Goal: Task Accomplishment & Management: Use online tool/utility

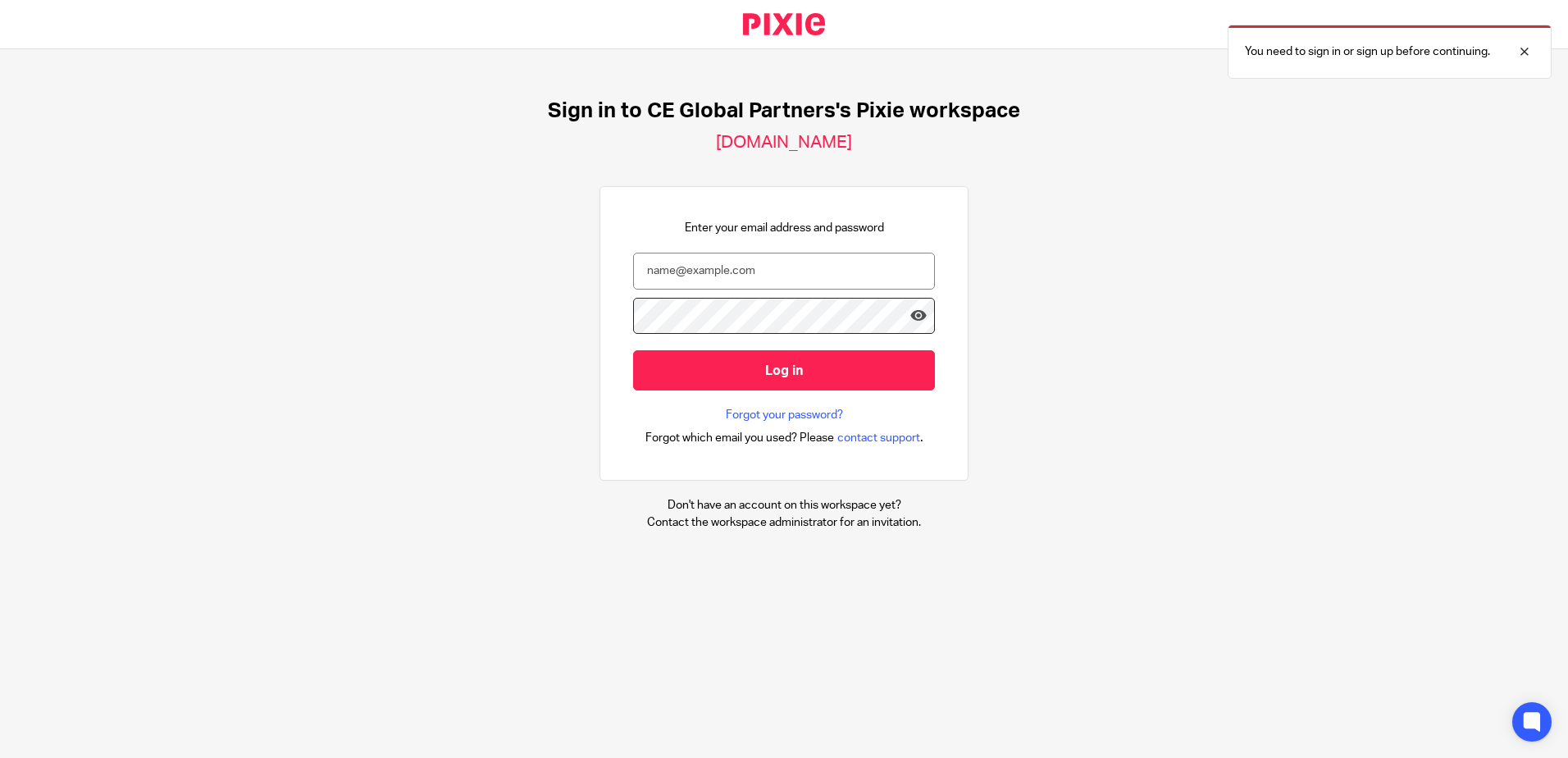
click at [732, 280] on input "email" at bounding box center [784, 270] width 302 height 37
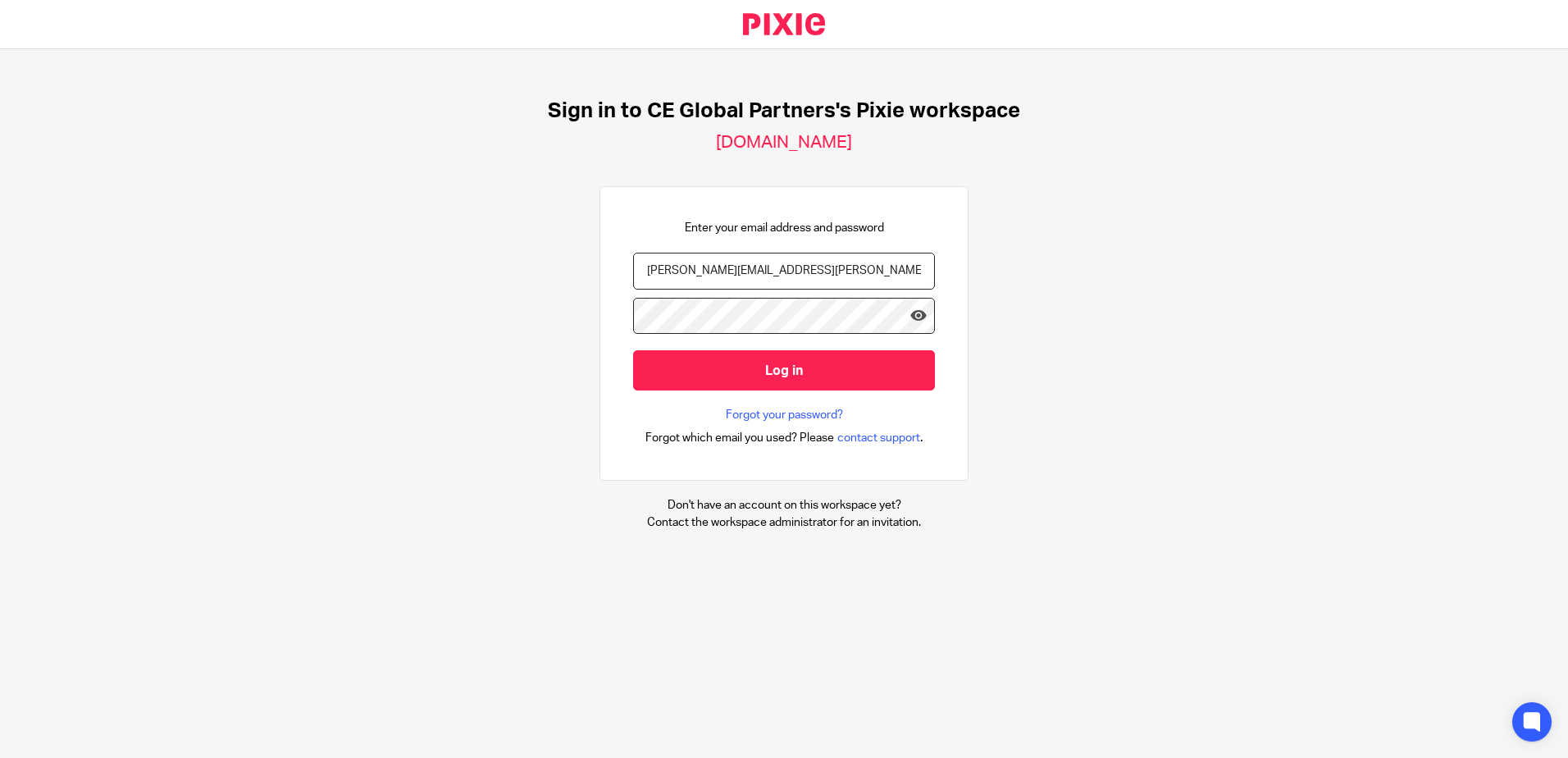
type input "[PERSON_NAME][EMAIL_ADDRESS][PERSON_NAME][DOMAIN_NAME]"
click at [633, 350] on input "Log in" at bounding box center [784, 370] width 302 height 40
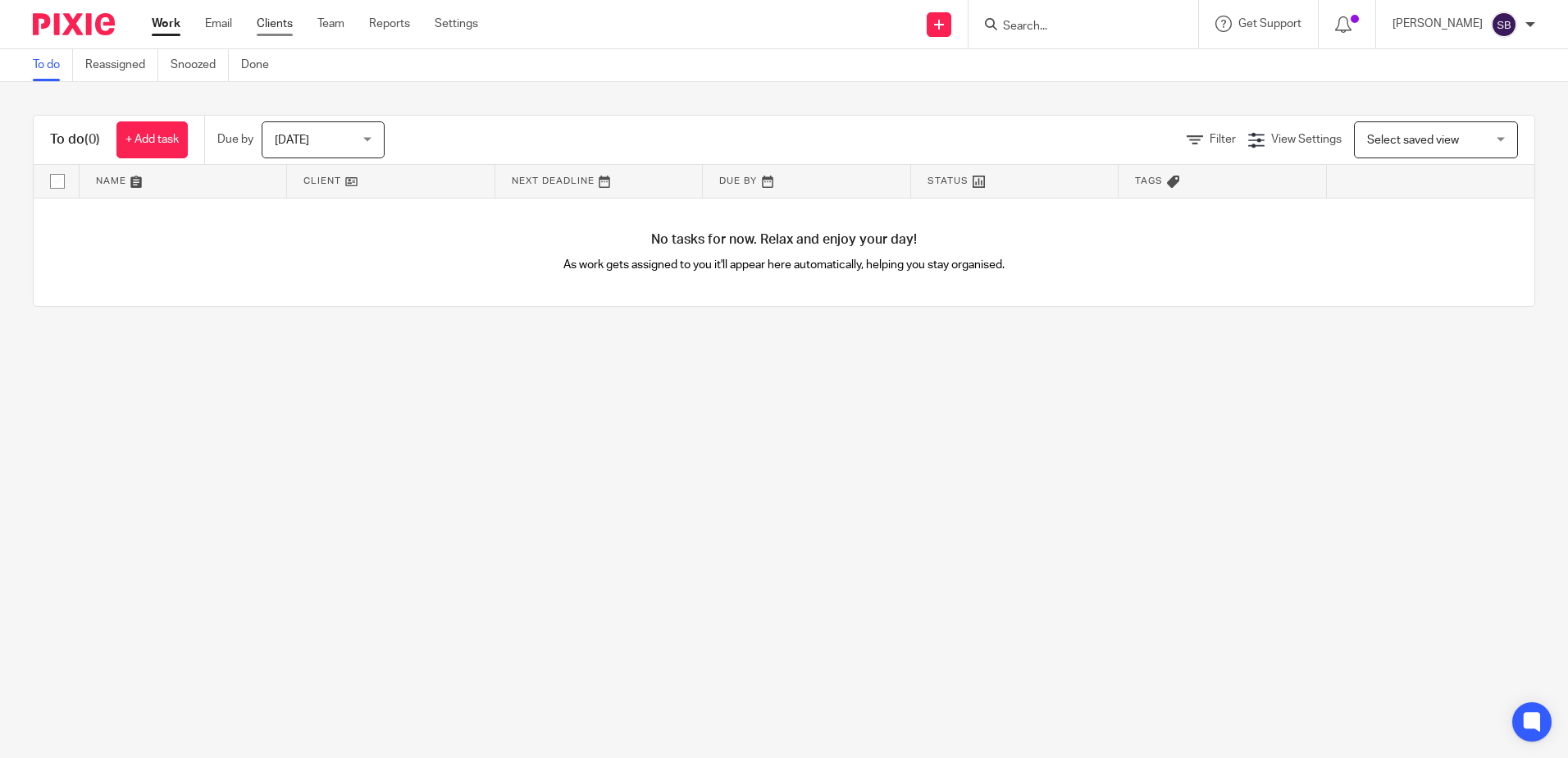
click at [290, 23] on link "Clients" at bounding box center [275, 23] width 36 height 16
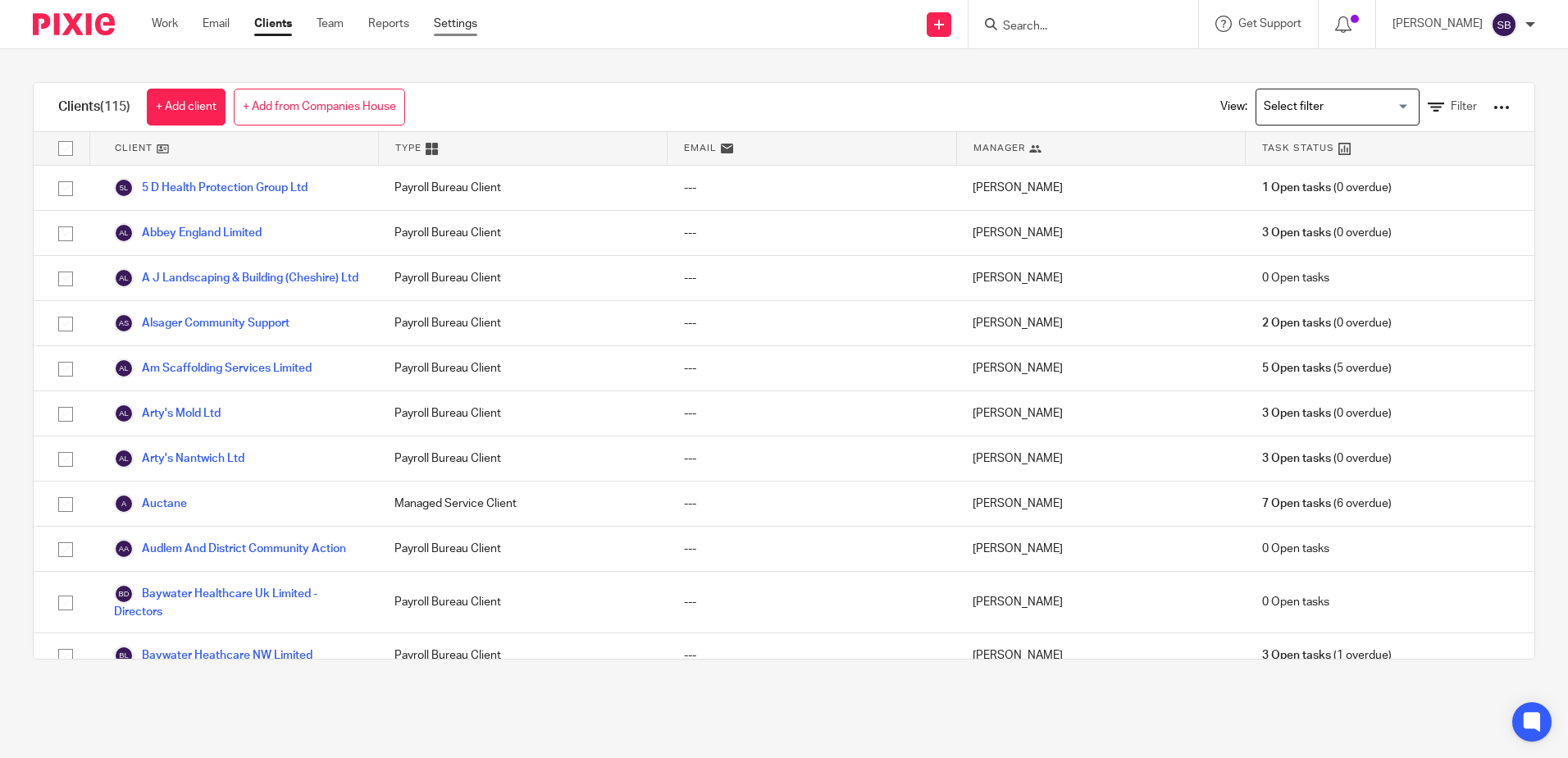
click at [469, 21] on link "Settings" at bounding box center [455, 23] width 43 height 16
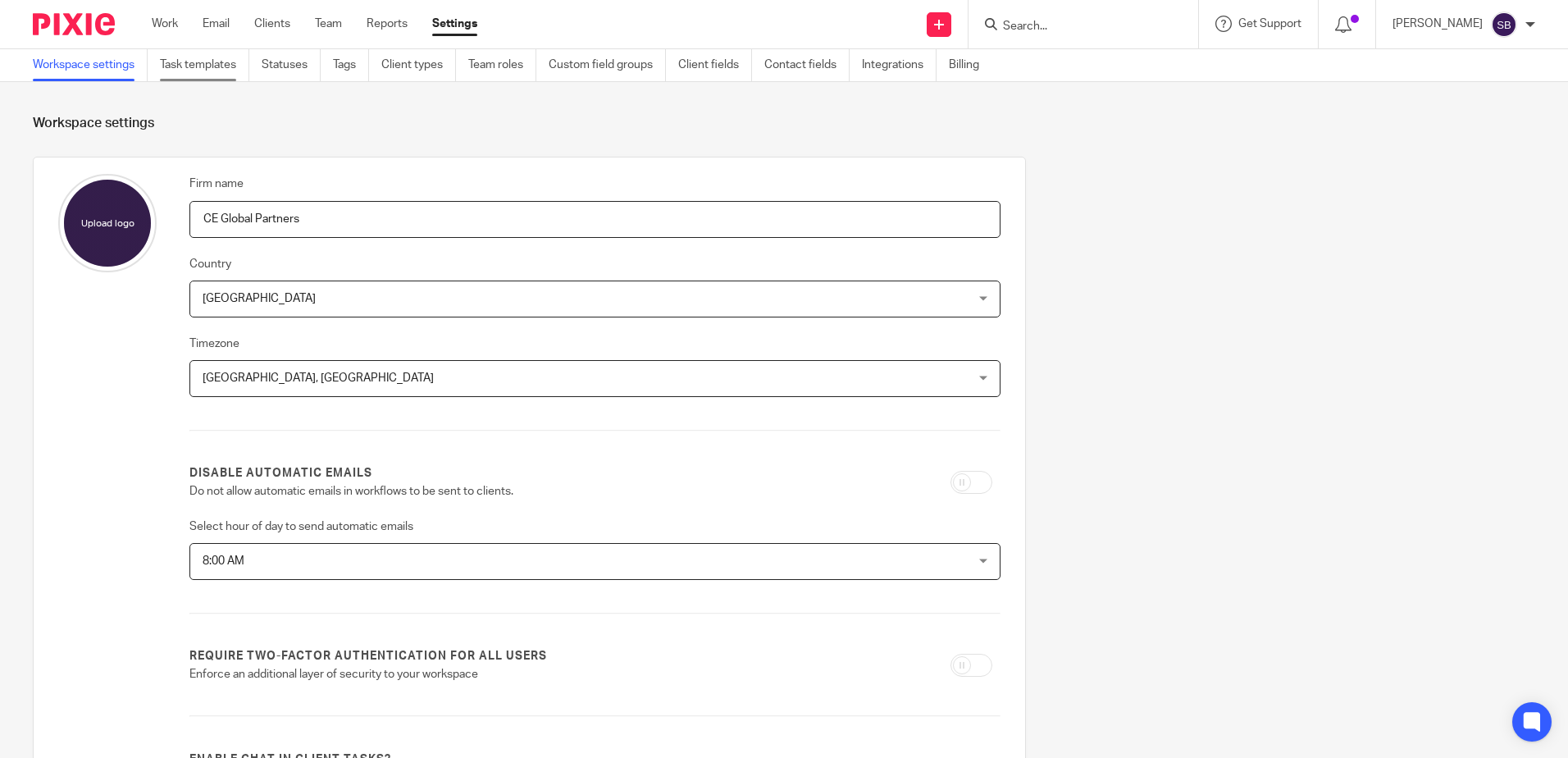
click at [217, 67] on link "Task templates" at bounding box center [204, 65] width 89 height 32
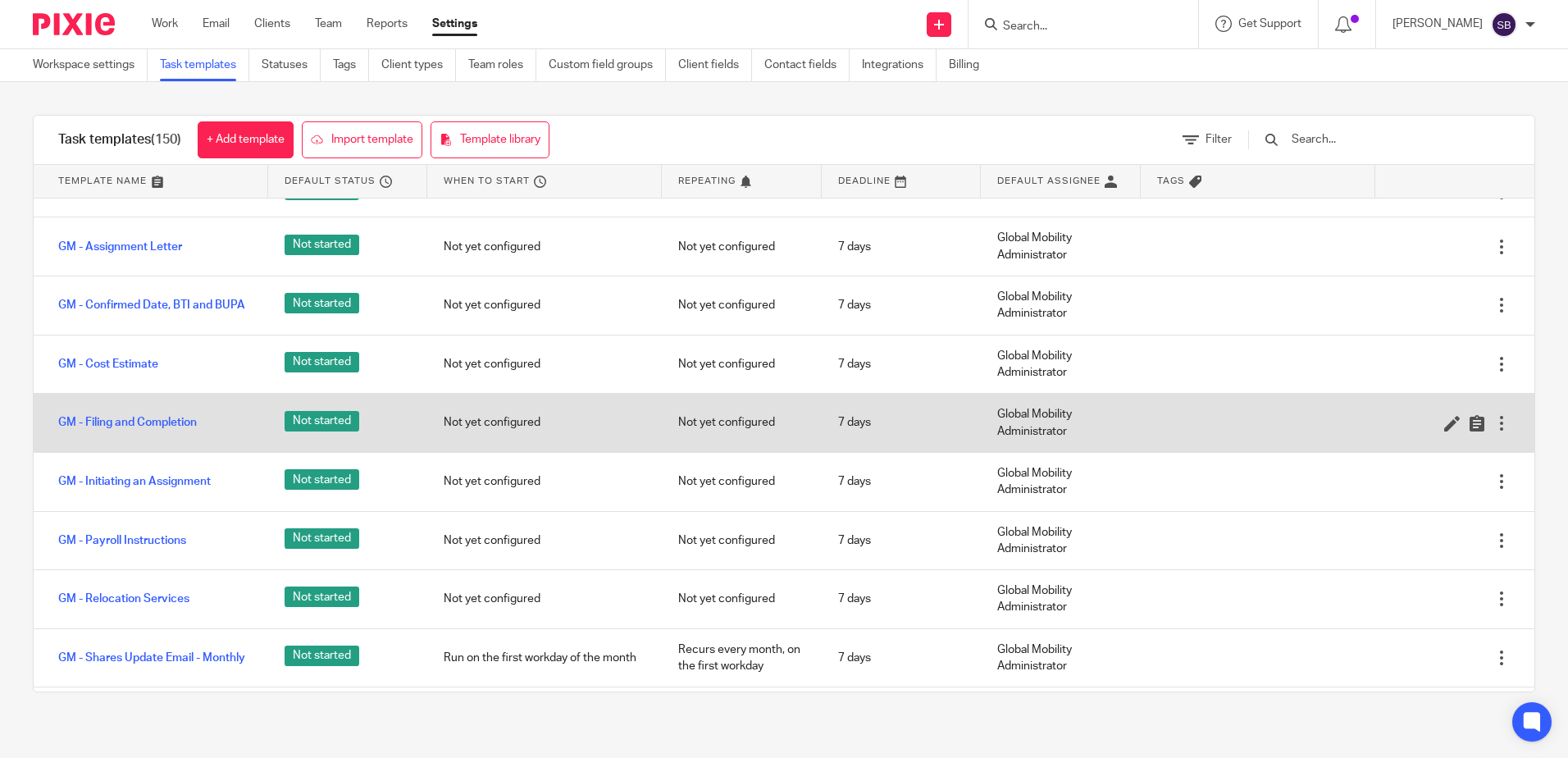
scroll to position [410, 0]
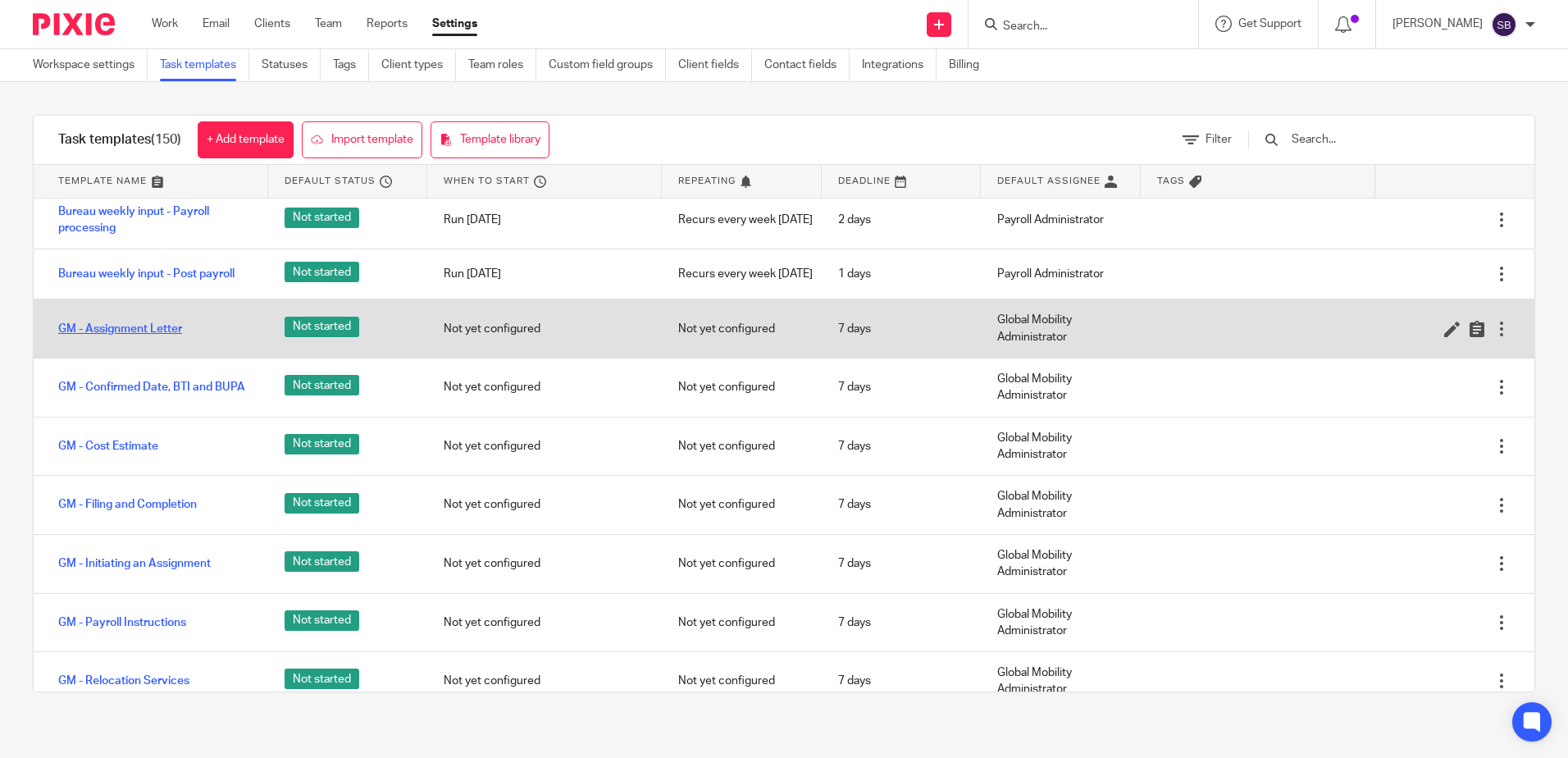
click at [138, 337] on link "GM - Assignment Letter" at bounding box center [120, 328] width 124 height 16
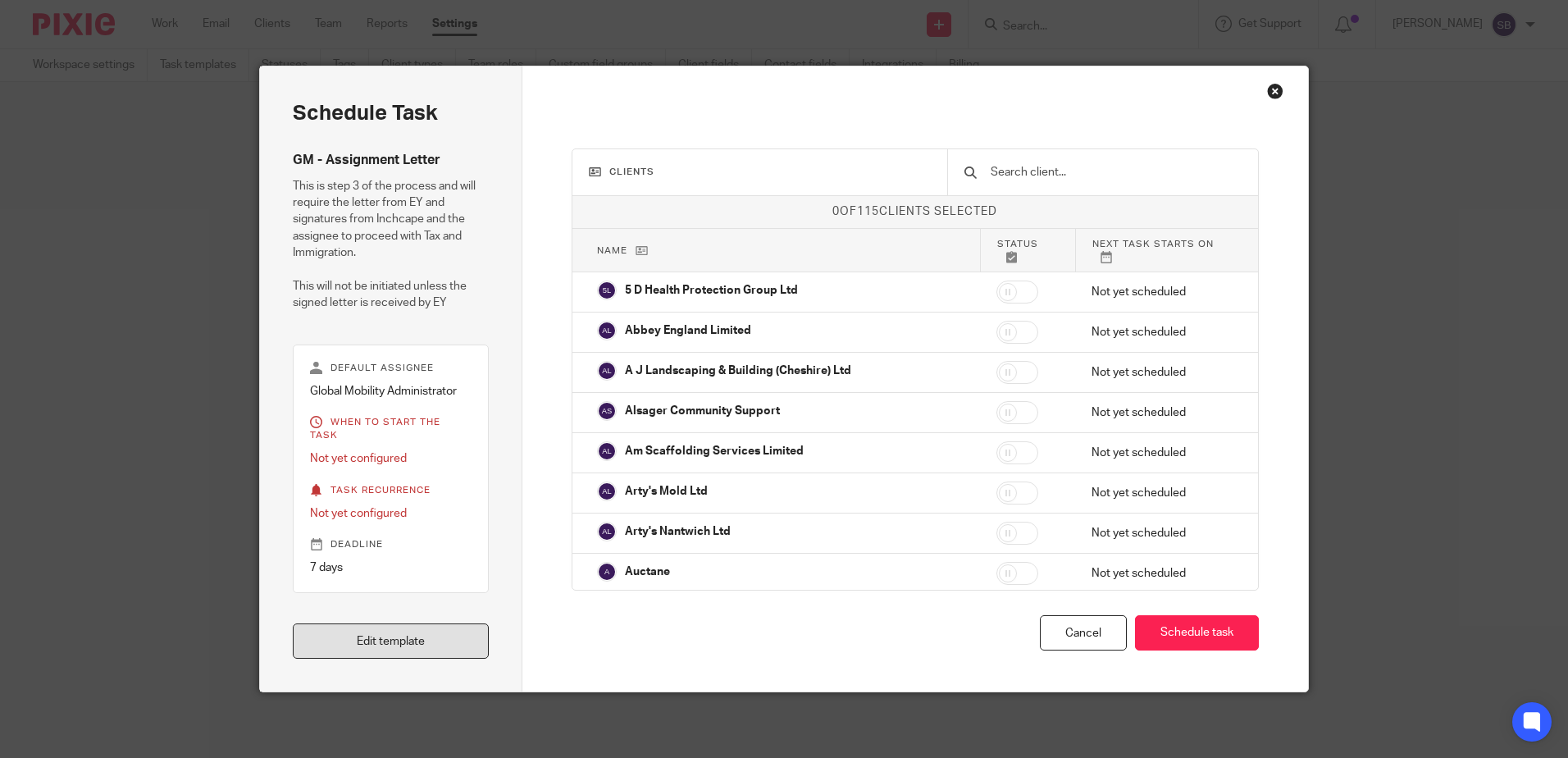
click at [411, 641] on link "Edit template" at bounding box center [390, 641] width 196 height 36
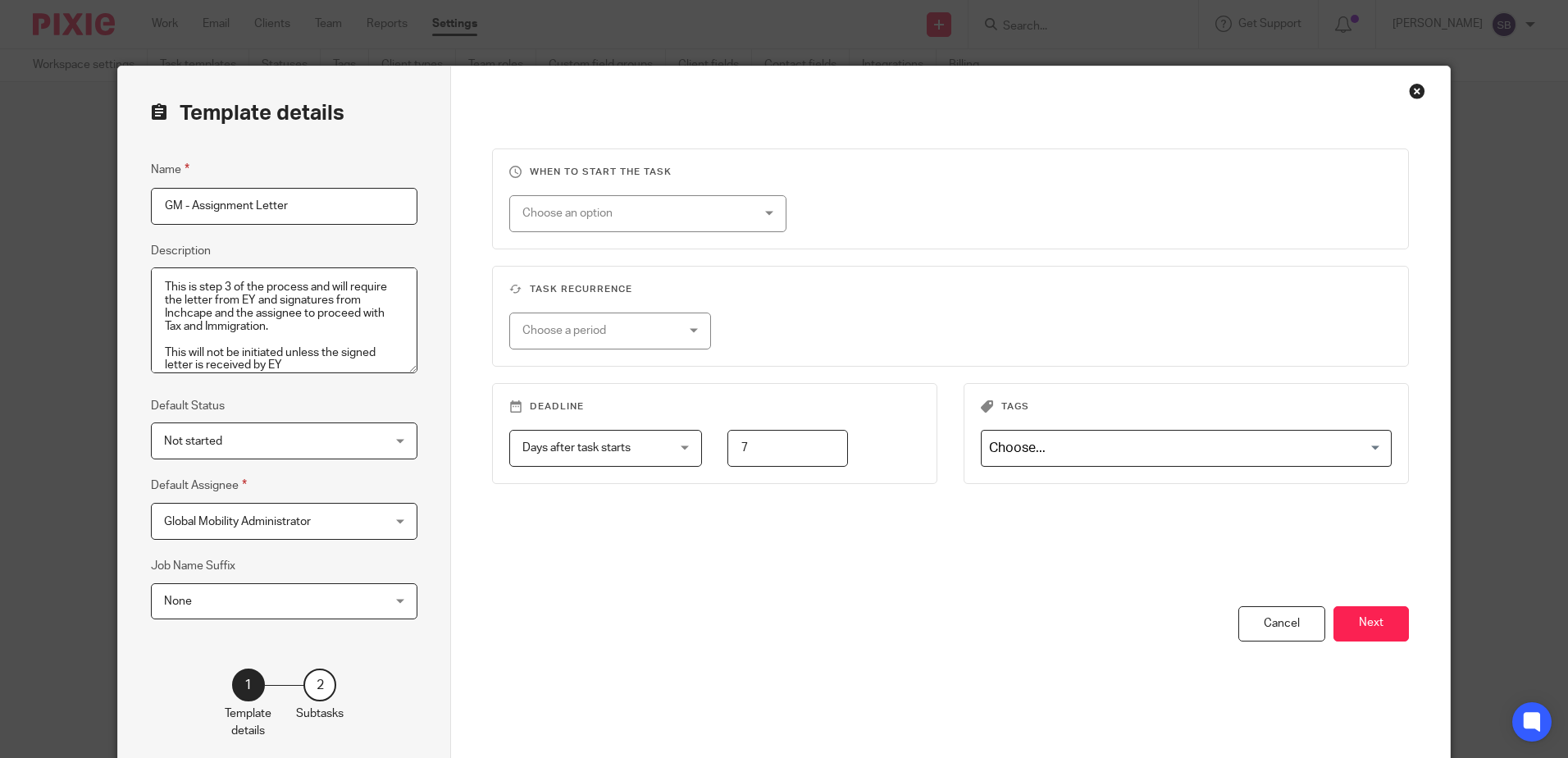
scroll to position [13, 0]
drag, startPoint x: 207, startPoint y: 302, endPoint x: 289, endPoint y: 384, distance: 116.0
click at [289, 384] on div "Name GM - Assignment Letter Description This is step 3 of the process and will …" at bounding box center [284, 397] width 266 height 476
click at [315, 357] on textarea "This is step 3 of the process and will require the letter from EY and signature…" at bounding box center [284, 321] width 266 height 107
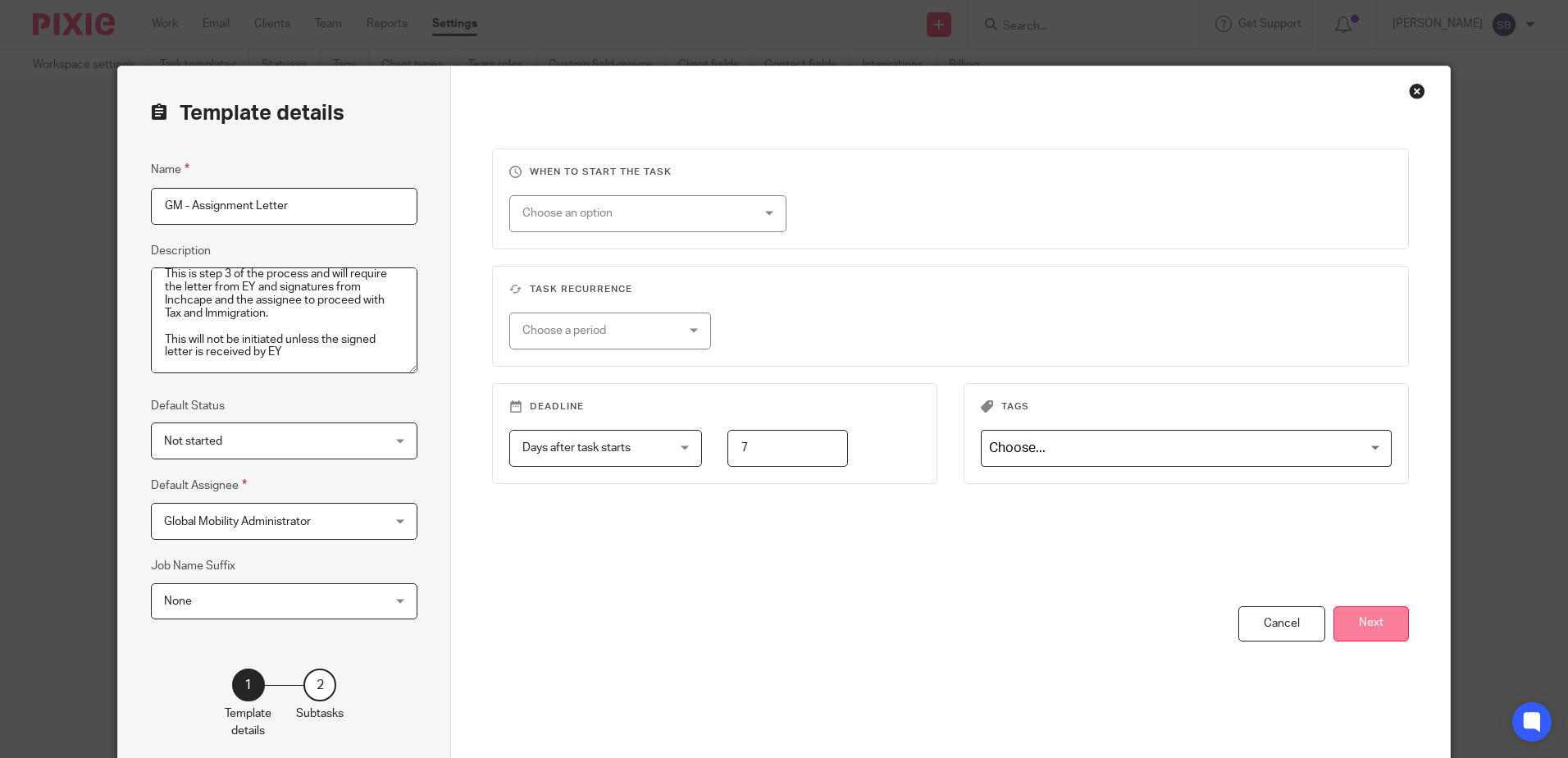
click at [1375, 628] on button "Next" at bounding box center [1371, 624] width 75 height 36
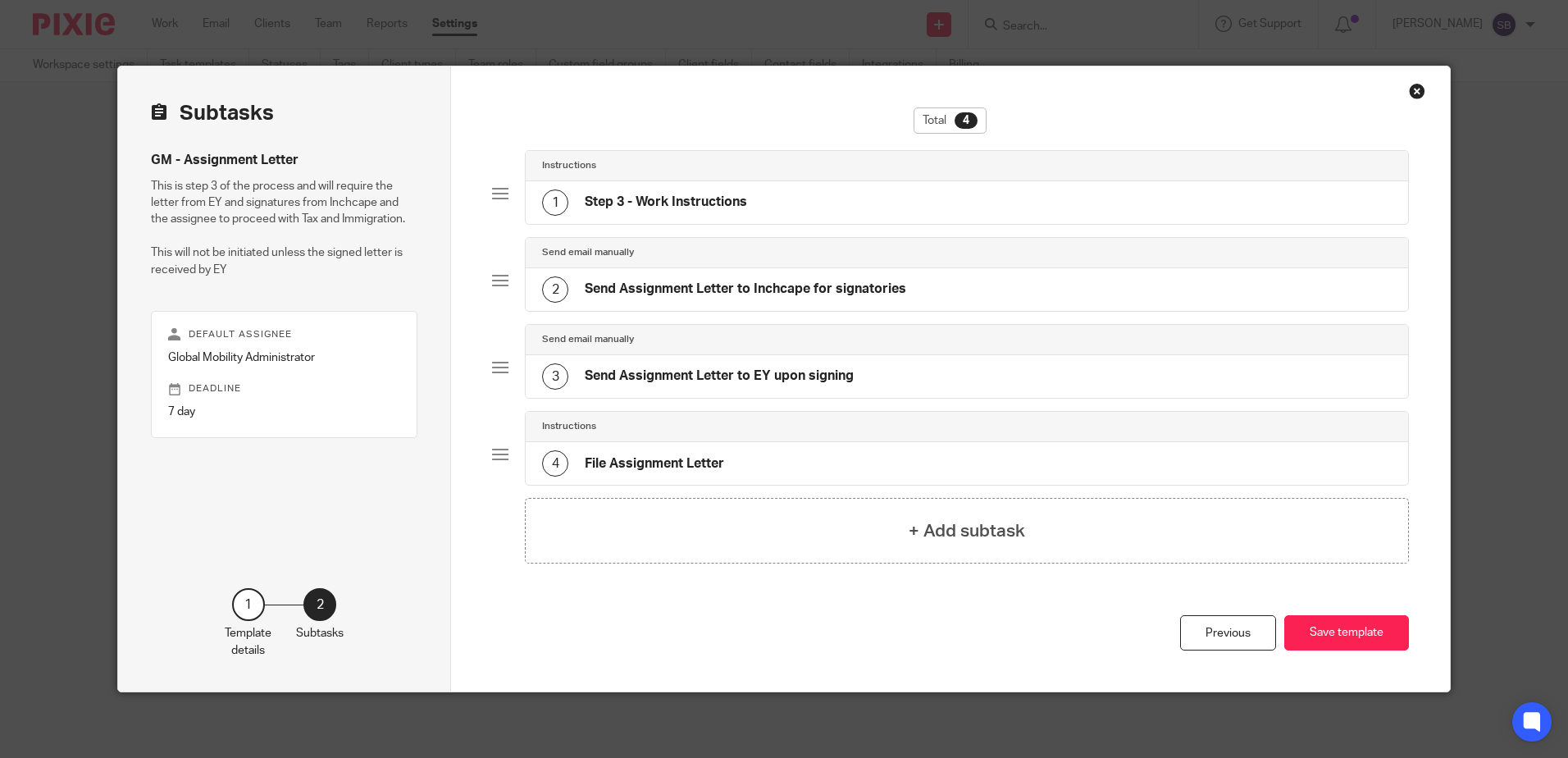
click at [685, 191] on div "1 Step 3 - Work Instructions" at bounding box center [645, 203] width 205 height 26
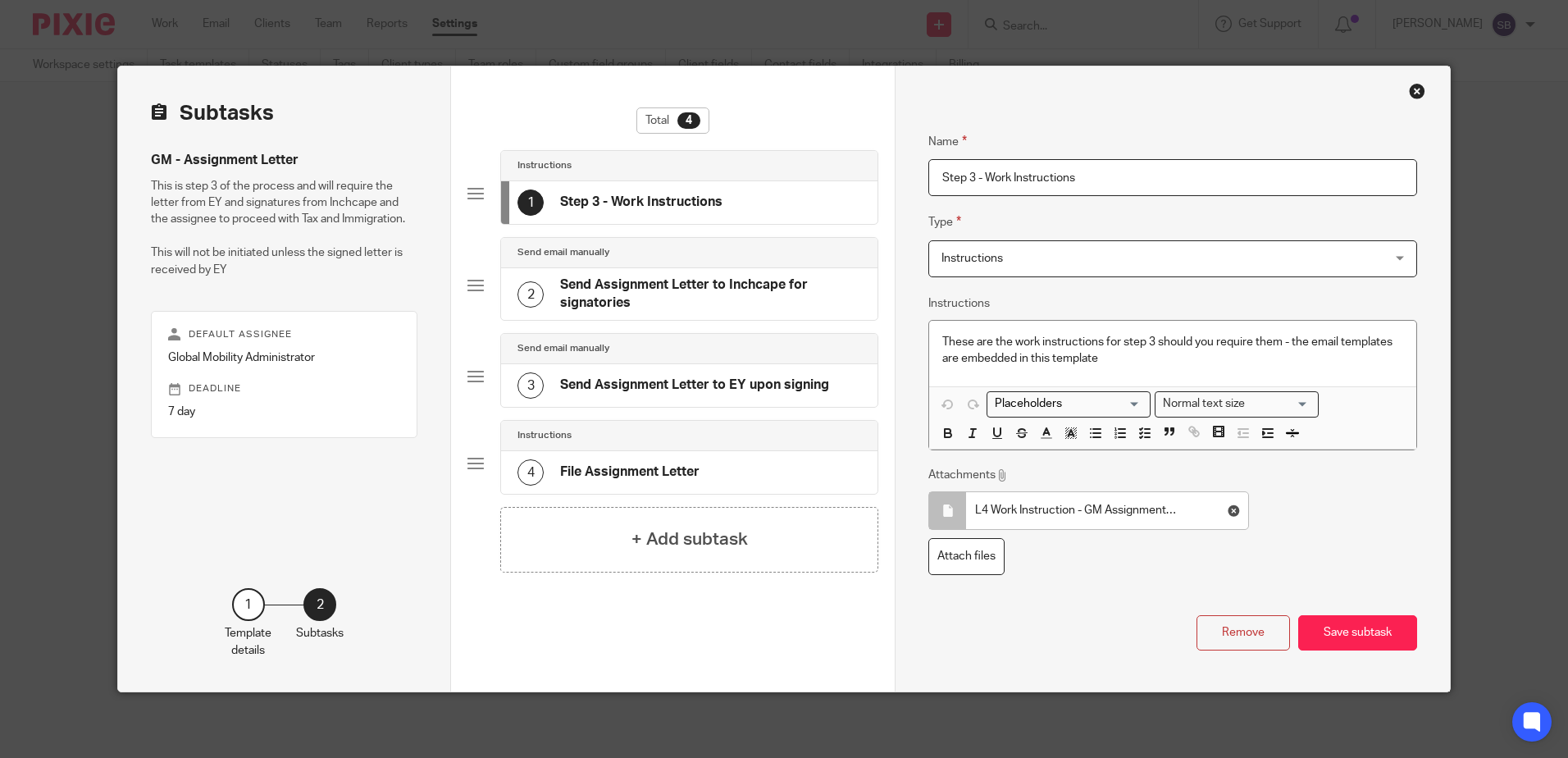
click at [680, 282] on h4 "Send Assignment Letter to Inchcape for signatories" at bounding box center [710, 295] width 301 height 36
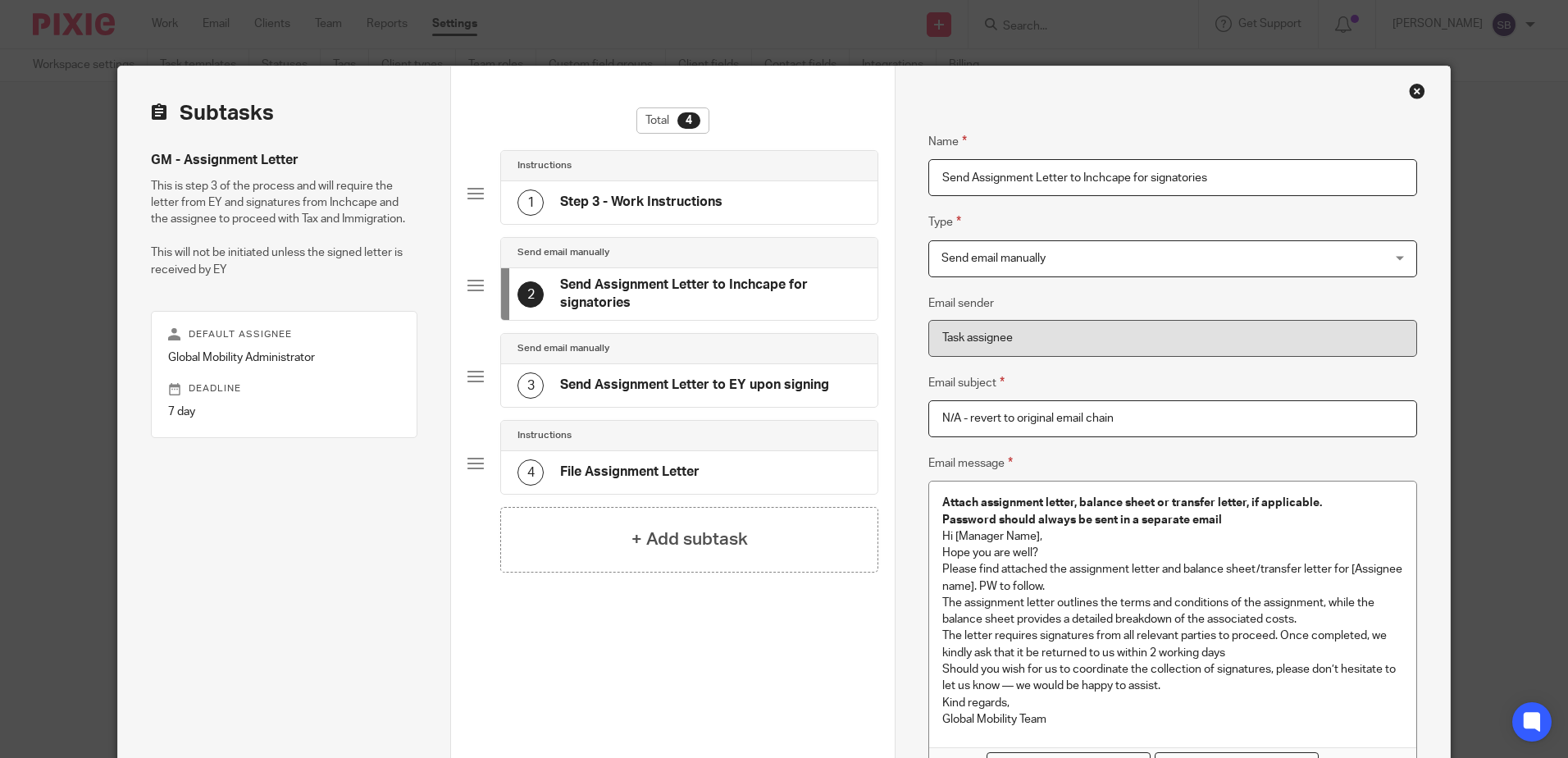
click at [723, 387] on h4 "Send Assignment Letter to EY upon signing" at bounding box center [694, 385] width 269 height 17
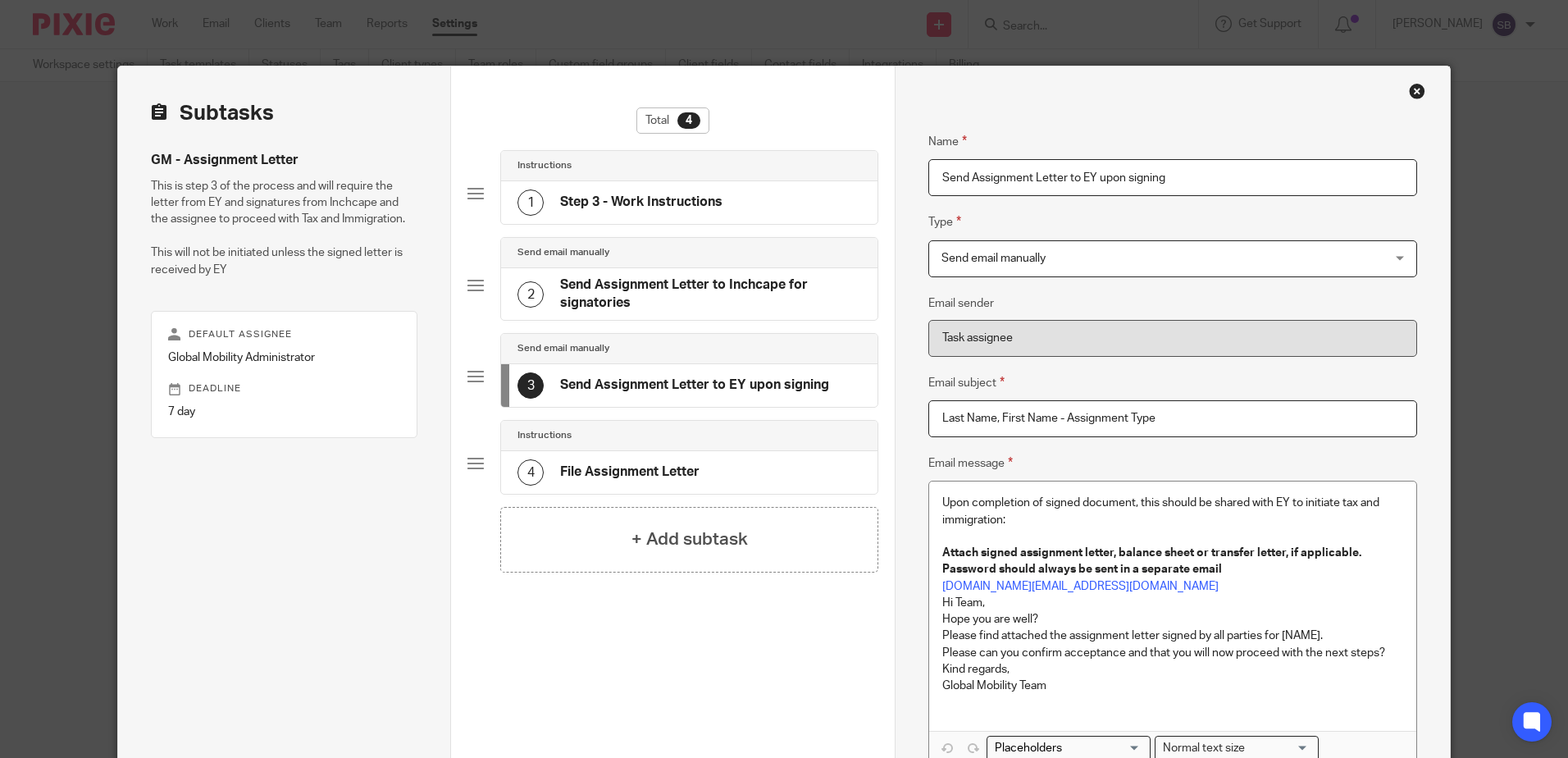
click at [702, 473] on div "4 File Assignment Letter" at bounding box center [689, 472] width 376 height 42
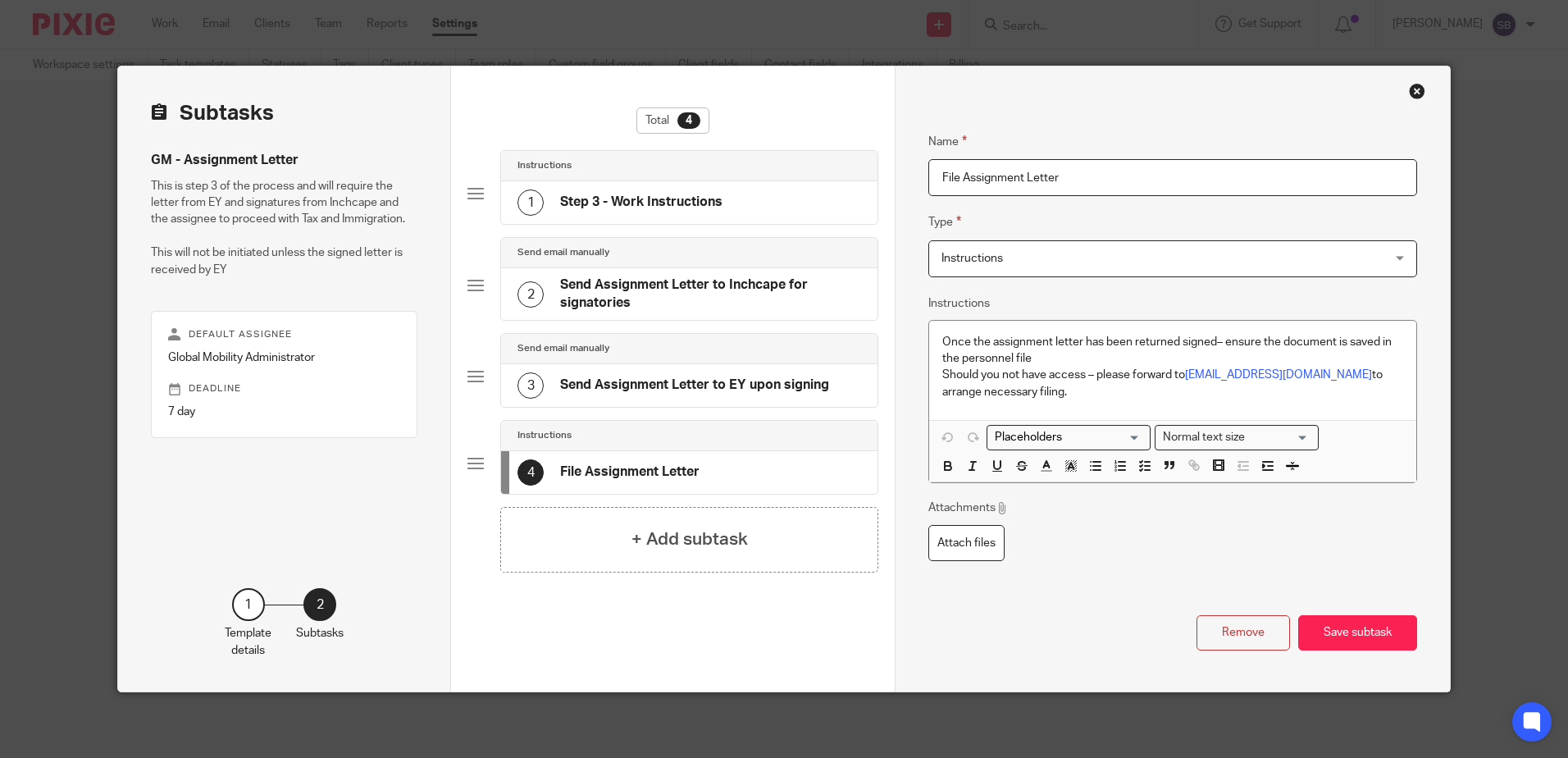
click at [741, 391] on h4 "Send Assignment Letter to EY upon signing" at bounding box center [694, 385] width 269 height 17
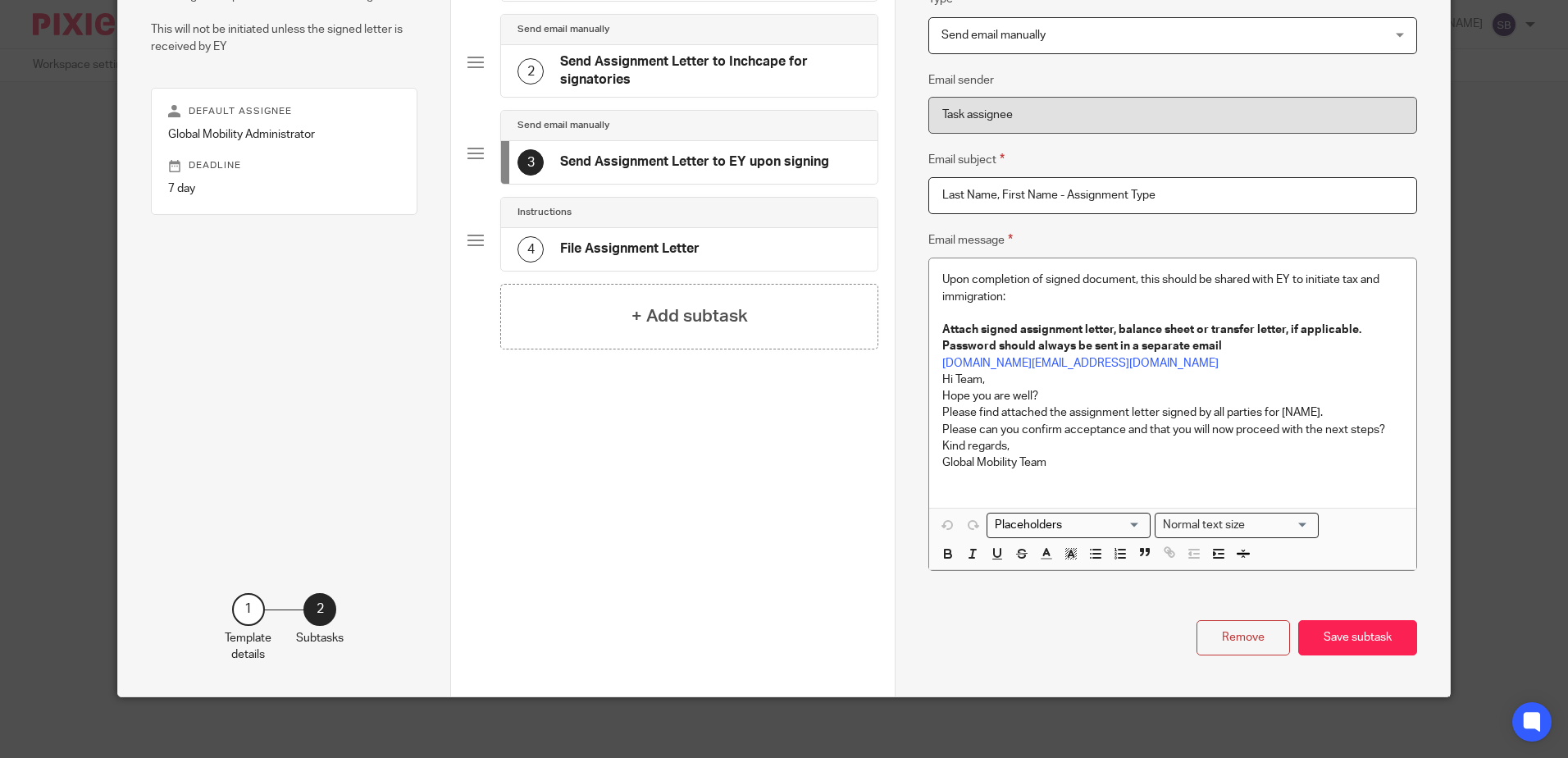
scroll to position [228, 0]
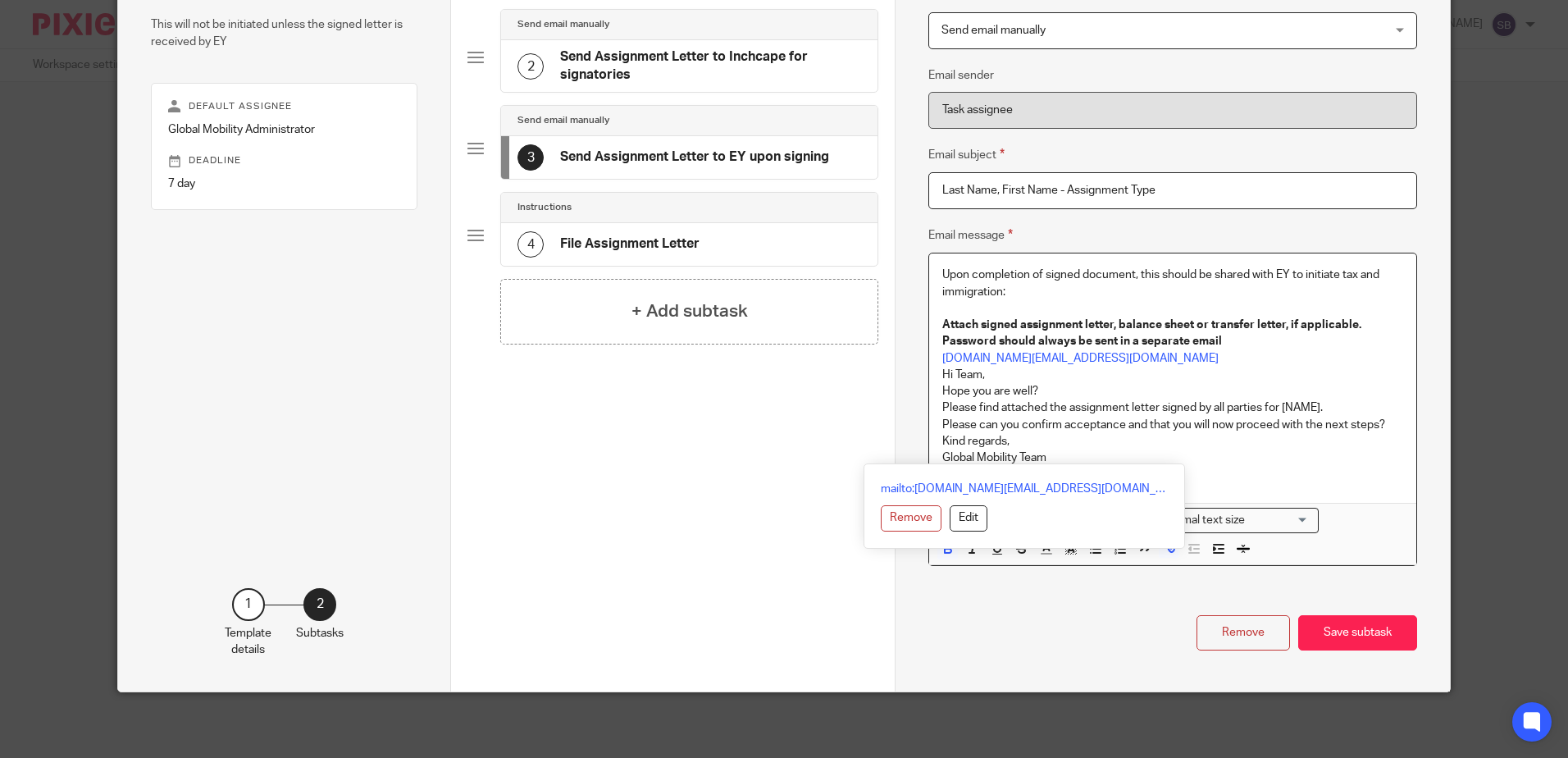
drag, startPoint x: 1050, startPoint y: 459, endPoint x: 932, endPoint y: 258, distance: 233.1
click at [932, 258] on div "Upon completion of signed document, this should be shared with EY to initiate t…" at bounding box center [1172, 377] width 486 height 249
click at [1092, 314] on p at bounding box center [1172, 308] width 460 height 16
click at [1056, 303] on p at bounding box center [1172, 308] width 460 height 16
click at [1207, 234] on div "Email message Upon completion of signed document, this should be shared with EY…" at bounding box center [1172, 395] width 488 height 341
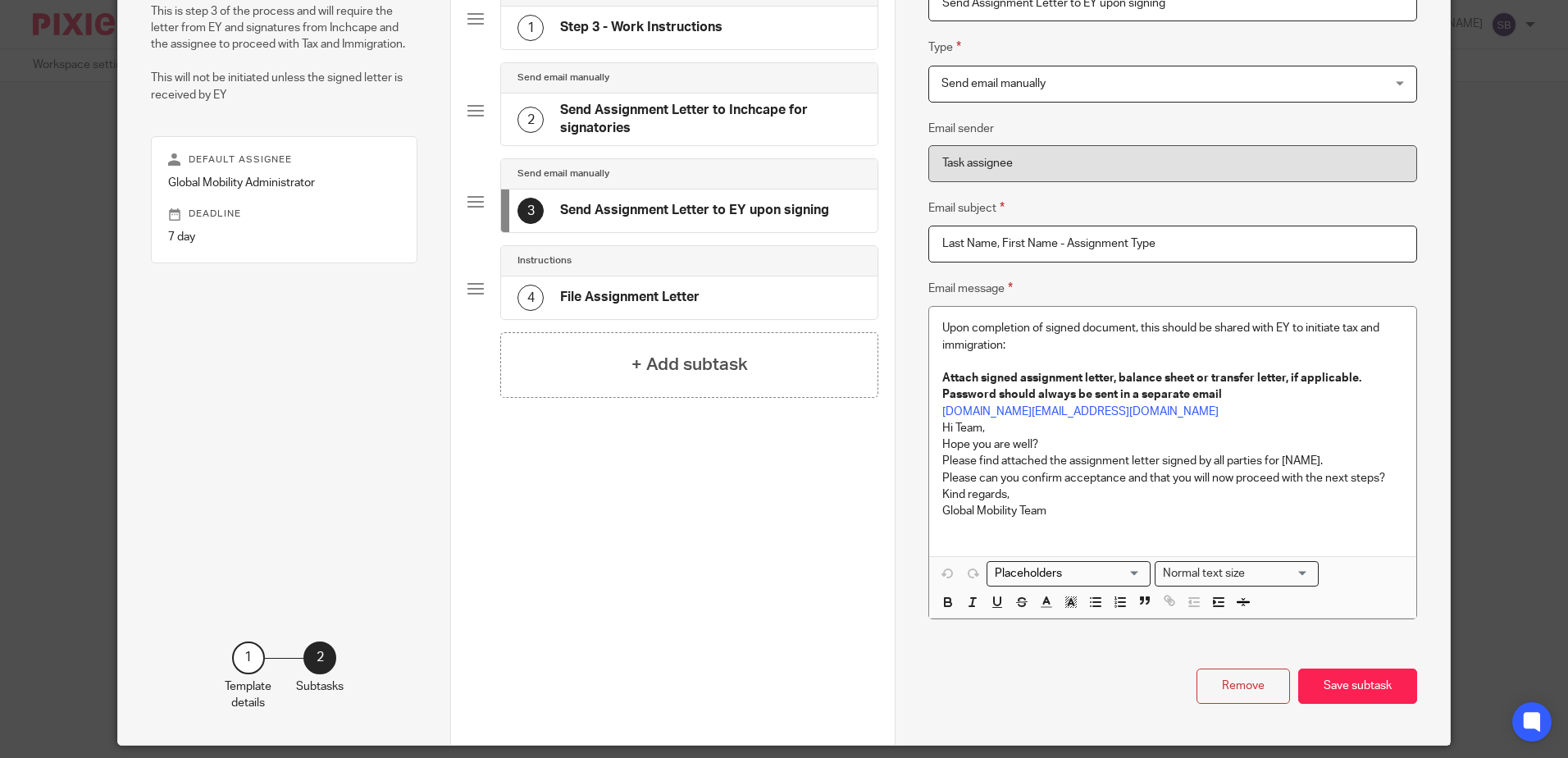
scroll to position [146, 0]
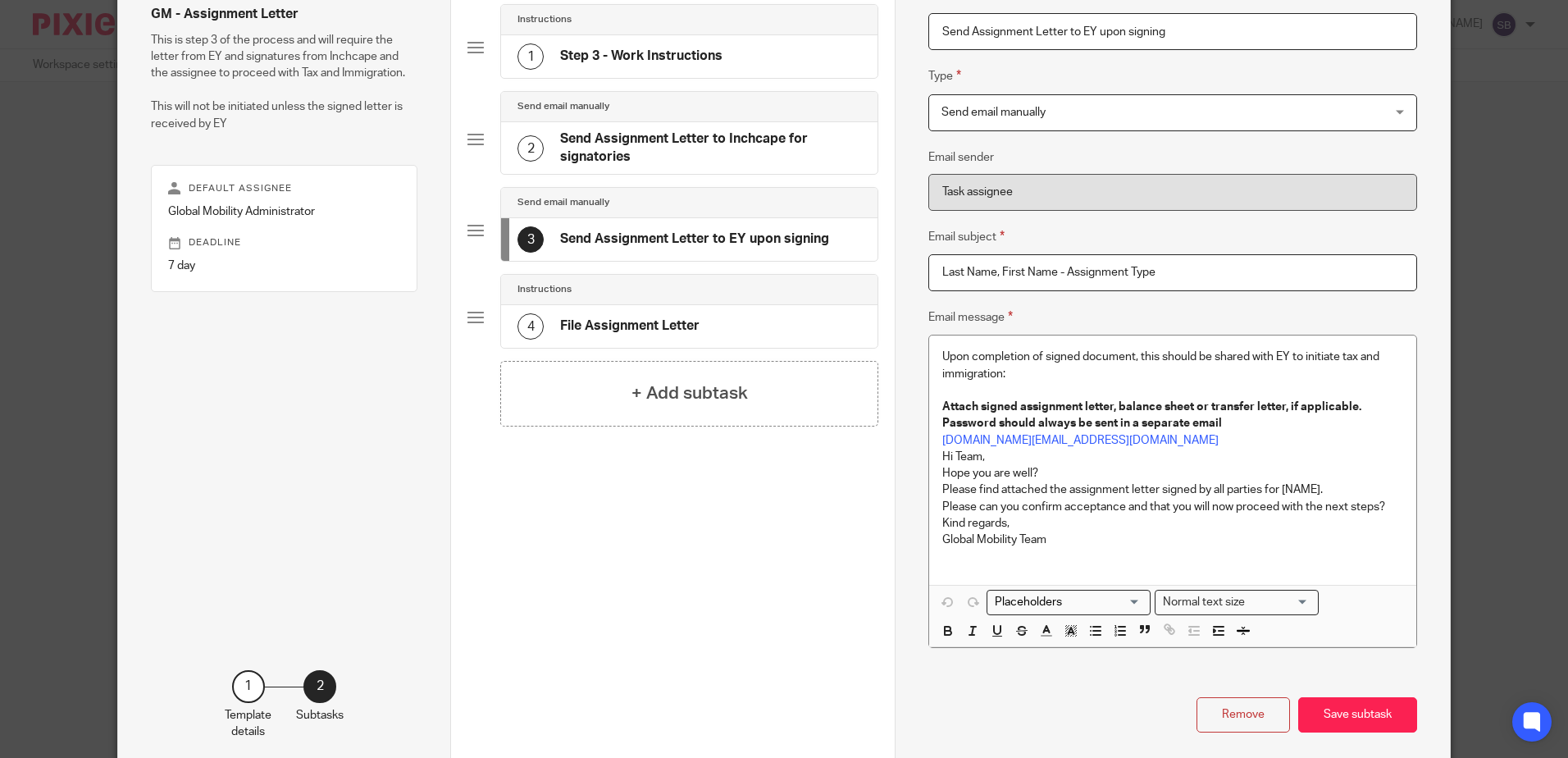
click at [1095, 446] on p "inchcape.as@uk.ey.com" at bounding box center [1172, 440] width 460 height 16
click at [1236, 426] on p "Password should always be sent in a separate email" at bounding box center [1172, 422] width 460 height 16
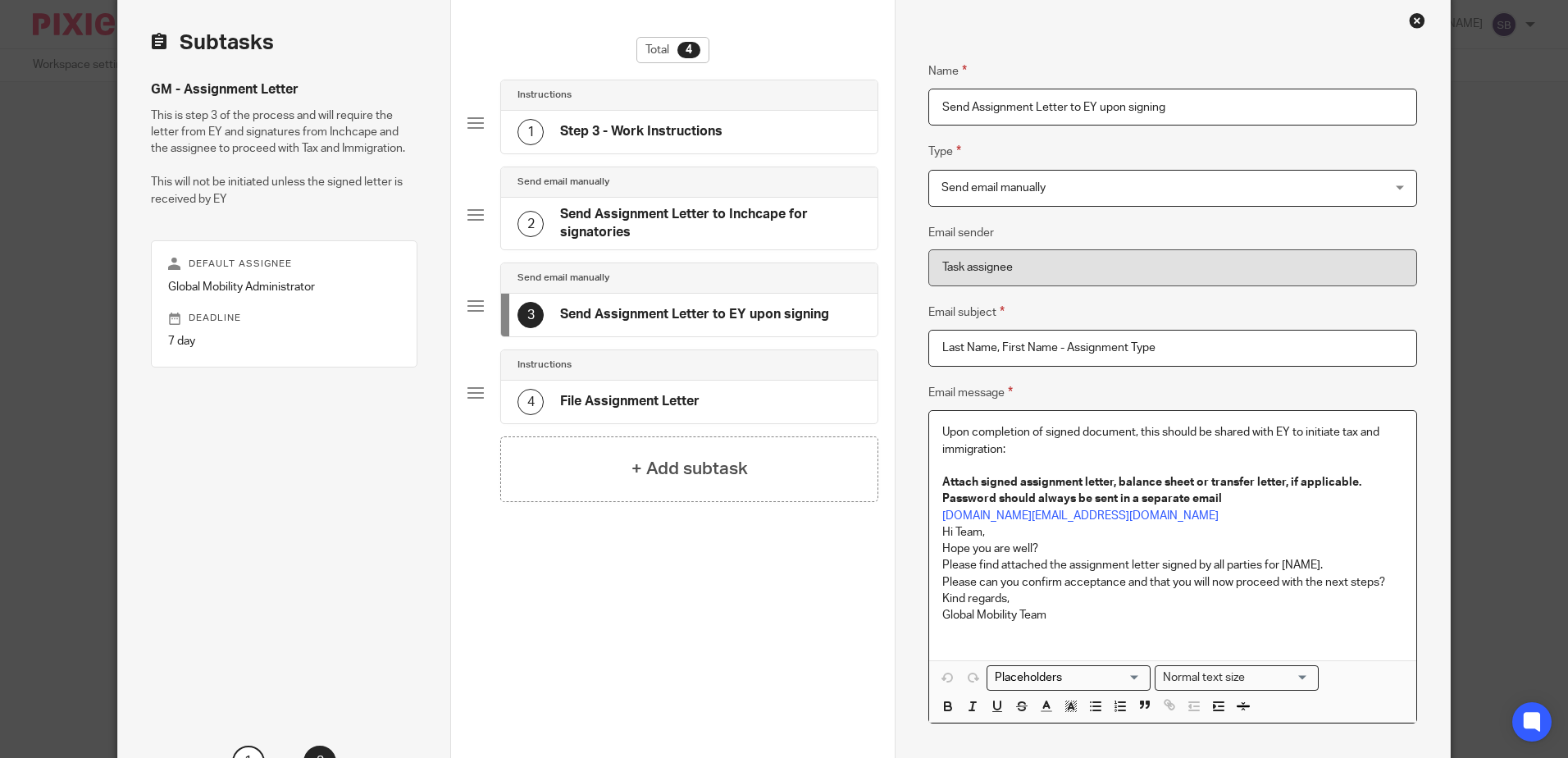
scroll to position [0, 0]
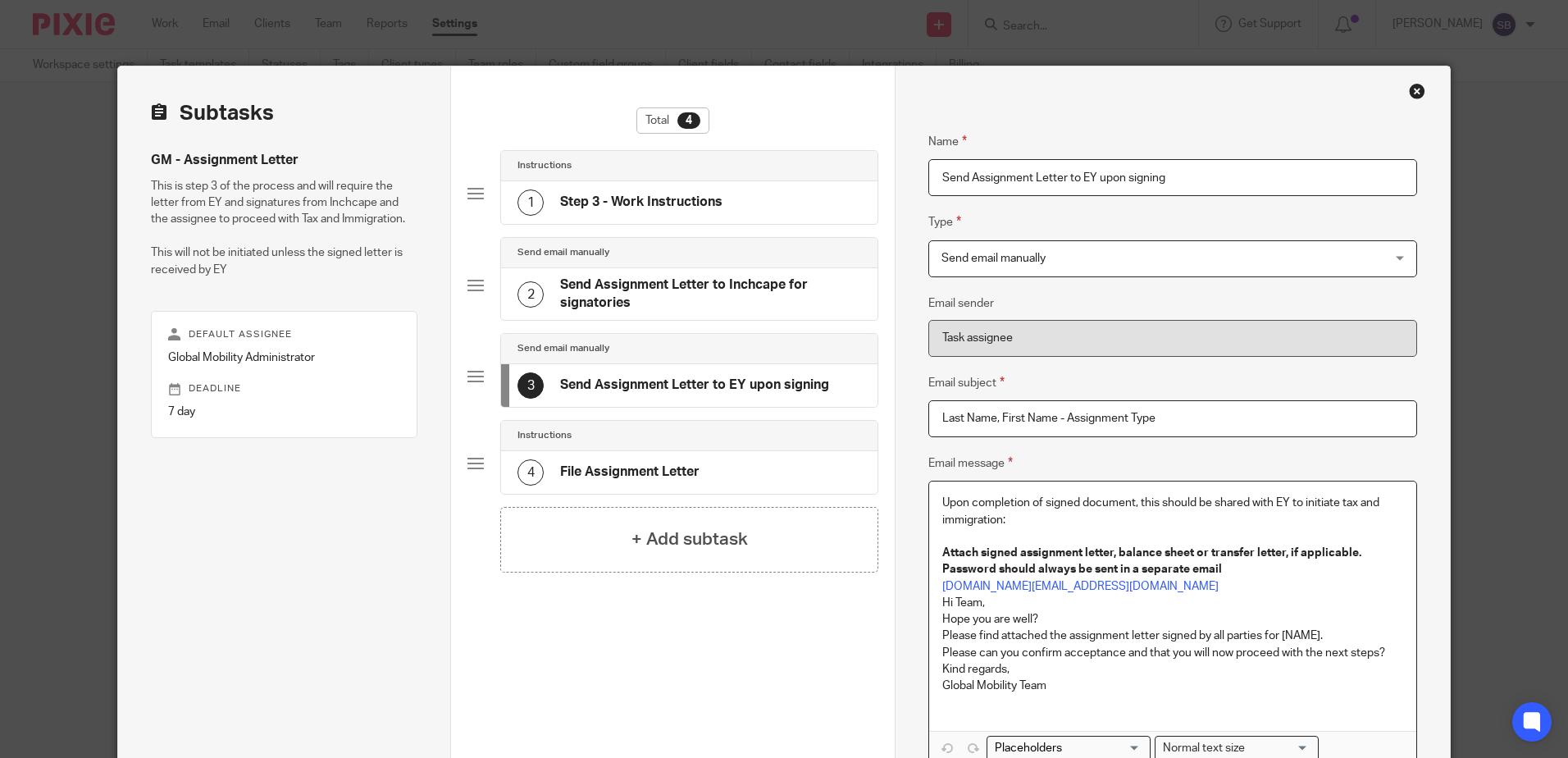
click at [1408, 91] on div "Close this dialog window" at bounding box center [1416, 90] width 16 height 16
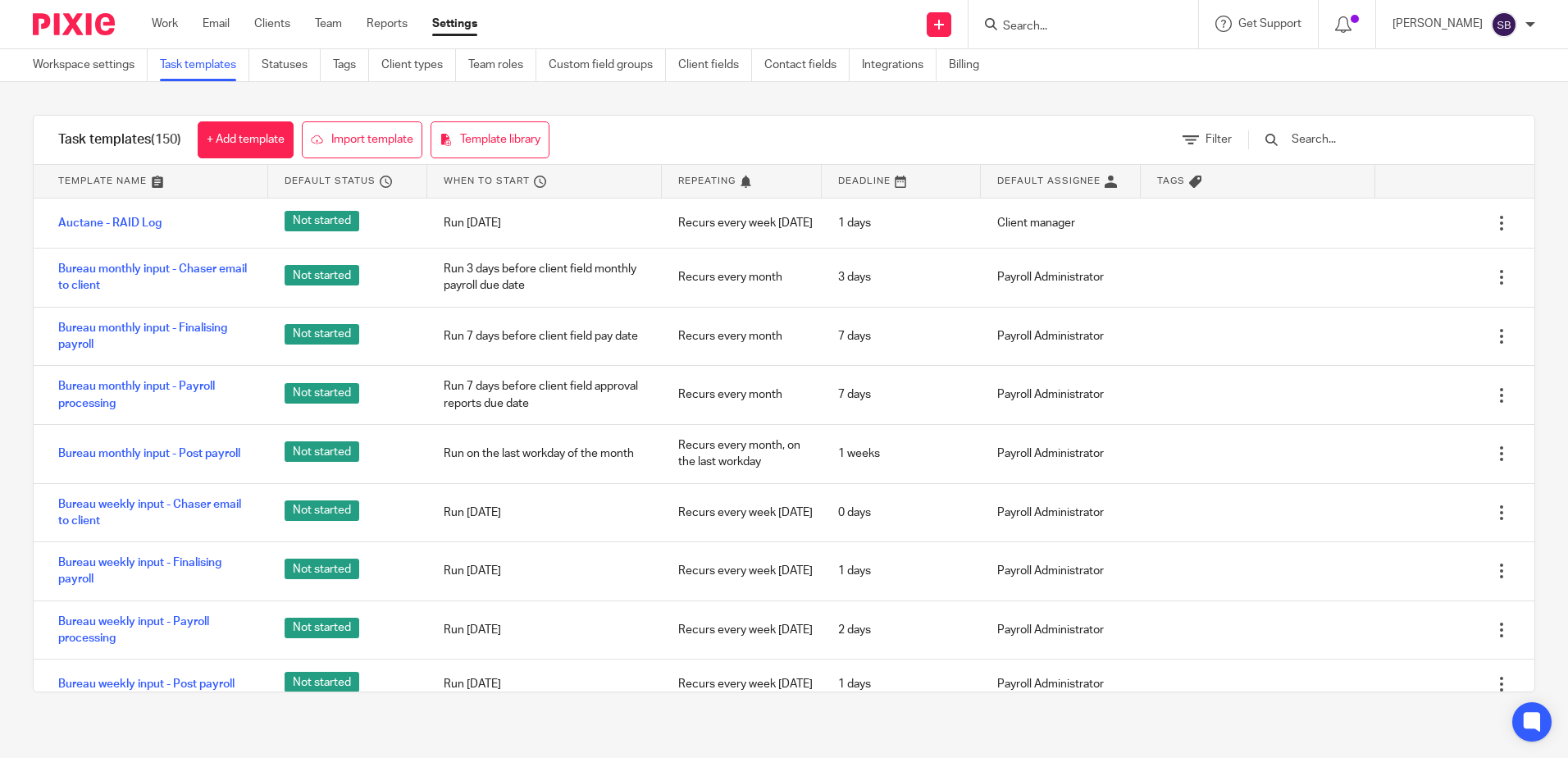
click at [169, 18] on link "Work" at bounding box center [165, 23] width 26 height 16
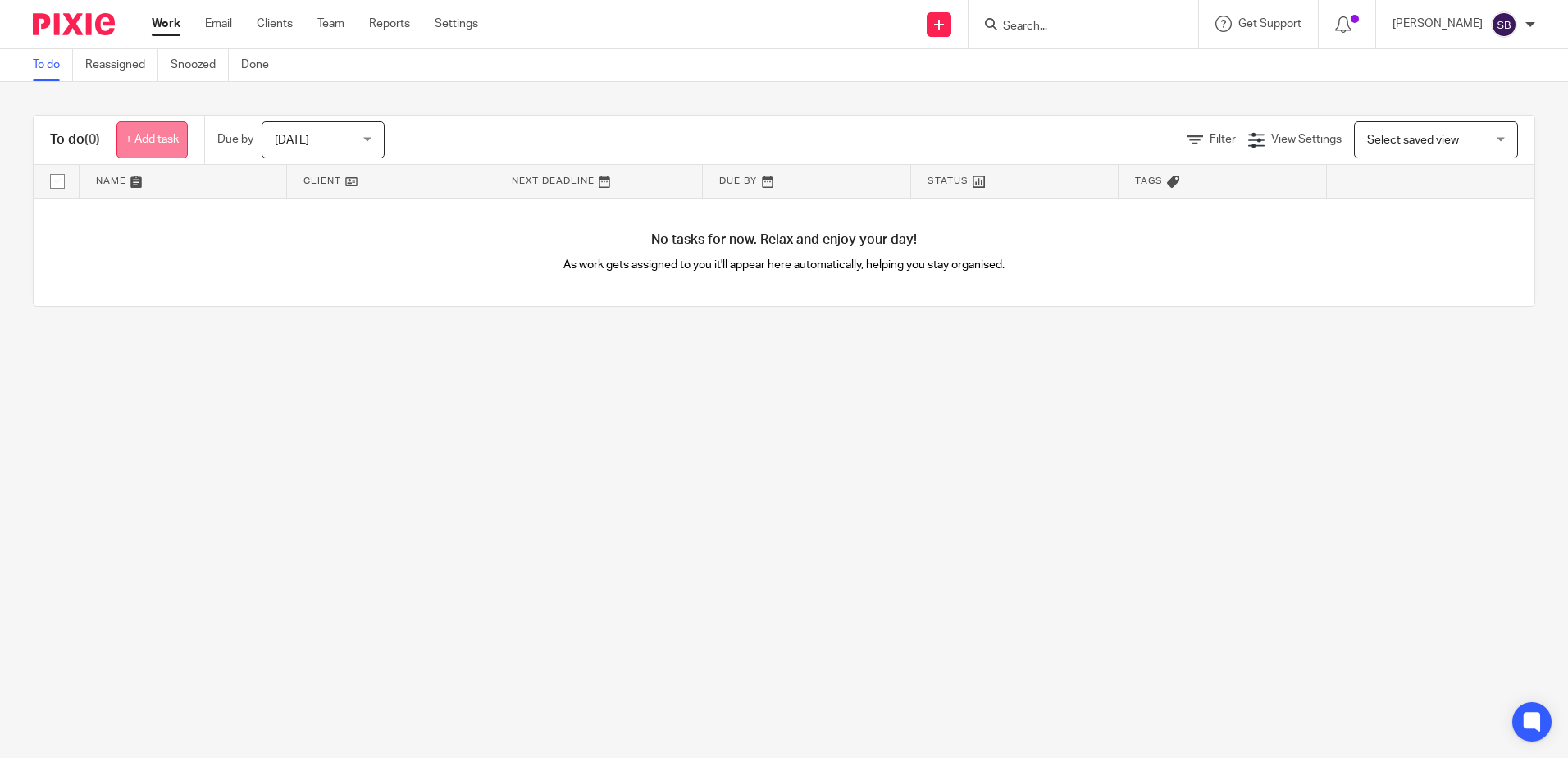
click at [156, 140] on link "+ Add task" at bounding box center [152, 139] width 71 height 37
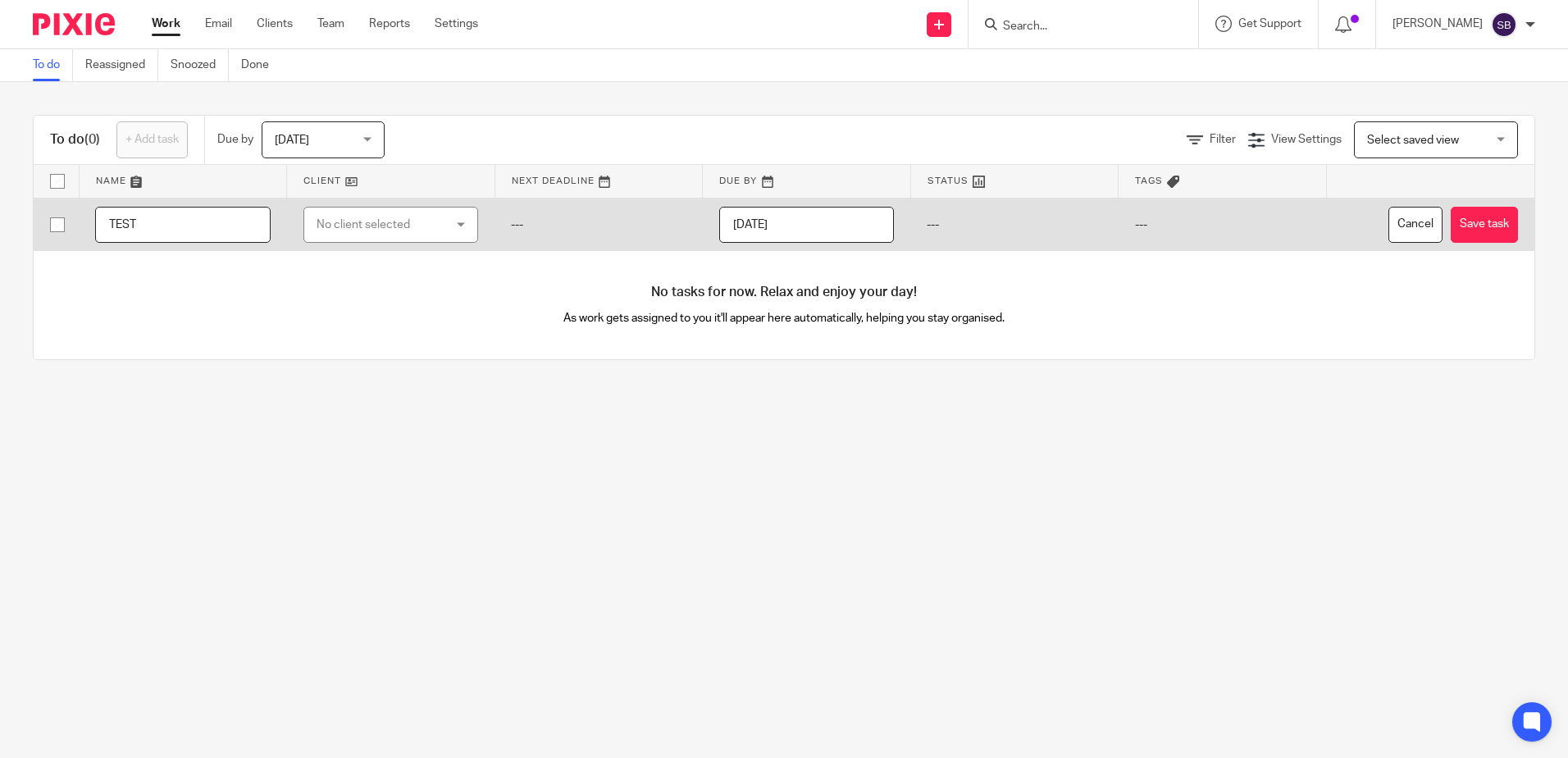
type input "TEST"
click at [448, 214] on div "No client selected" at bounding box center [390, 224] width 175 height 37
type input "inc"
click at [355, 303] on span "Inchcape" at bounding box center [334, 308] width 48 height 11
click at [1451, 231] on button "Save task" at bounding box center [1484, 224] width 68 height 37
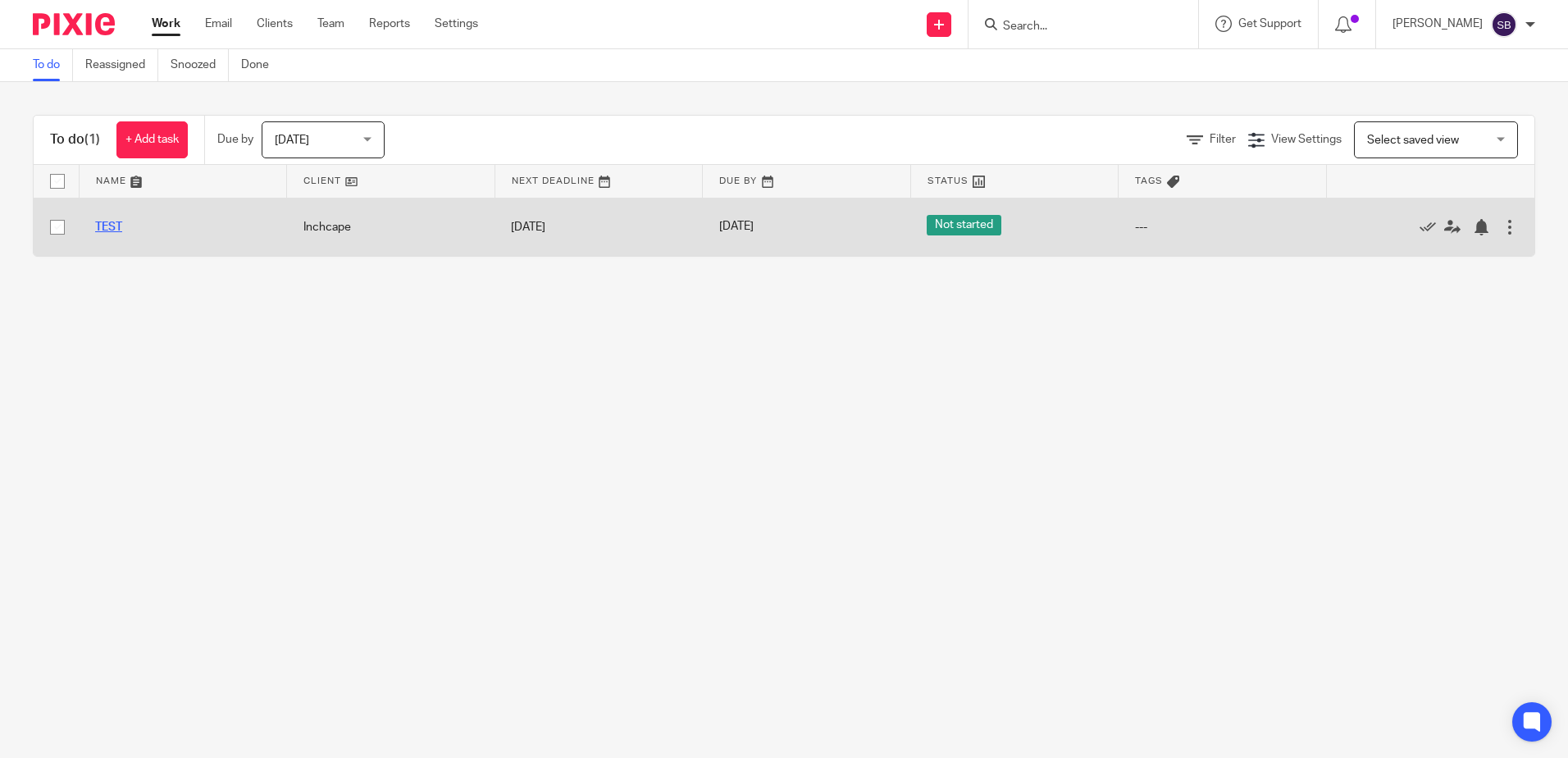
click at [114, 224] on link "TEST" at bounding box center [108, 227] width 27 height 11
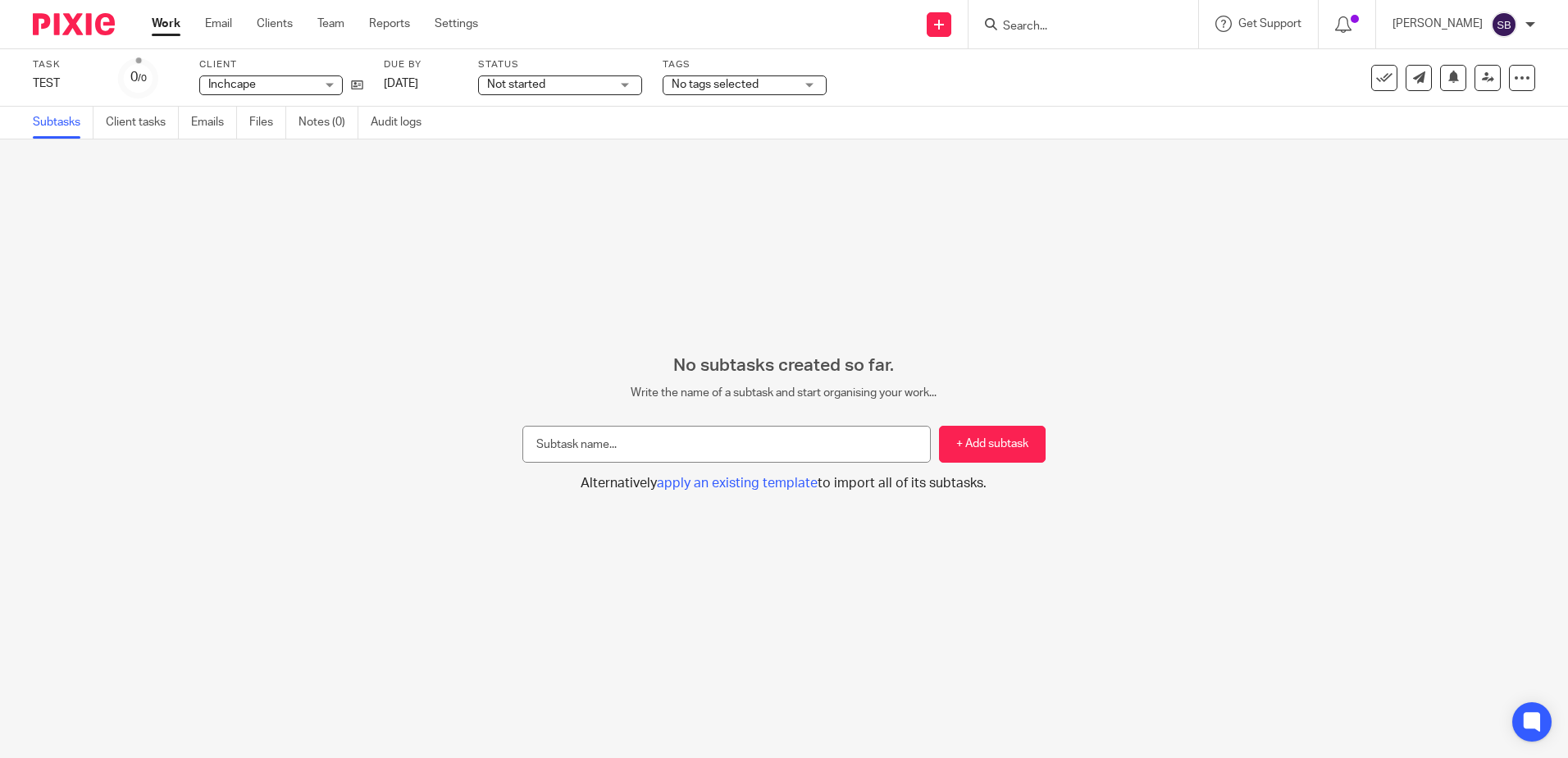
click at [387, 233] on div "No subtasks created so far. Write the name of a subtask and start organising yo…" at bounding box center [784, 448] width 1568 height 618
click at [160, 22] on link "Work" at bounding box center [166, 23] width 29 height 16
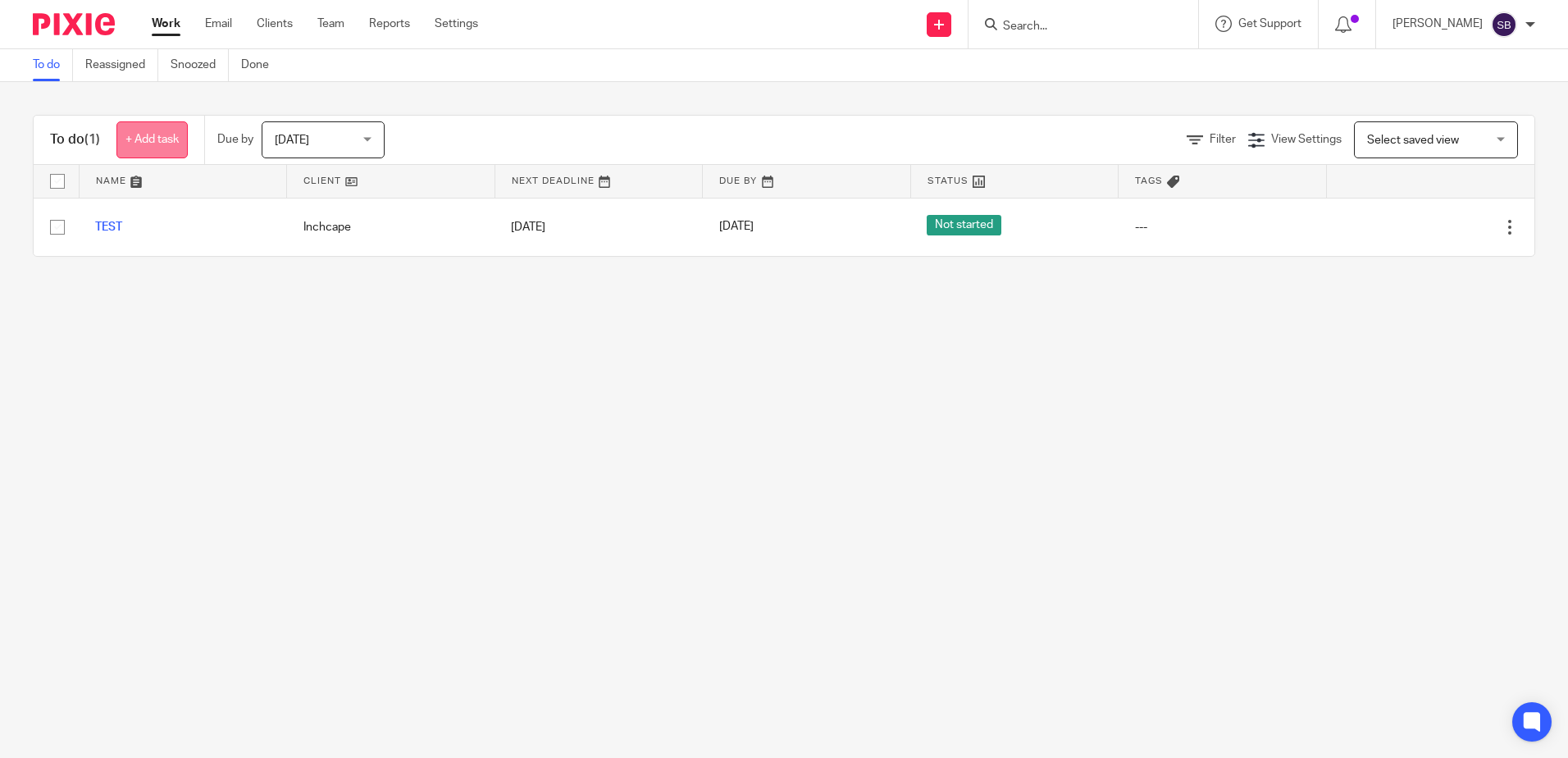
click at [164, 141] on link "+ Add task" at bounding box center [152, 139] width 71 height 37
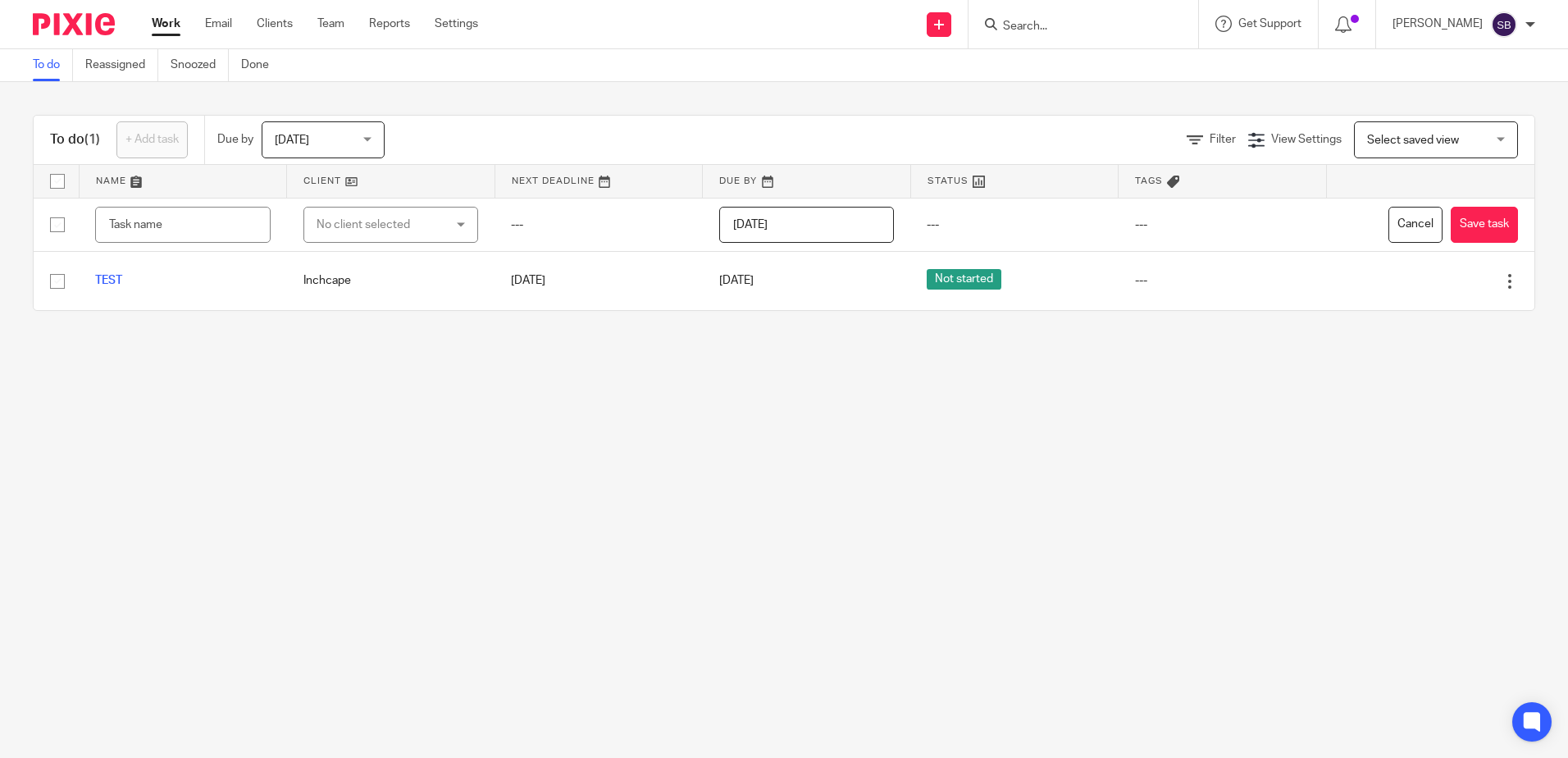
click at [280, 370] on main "To do Reassigned Snoozed Done To do (1) + Add task Due by [DATE] [DATE] [DATE] …" at bounding box center [784, 379] width 1568 height 758
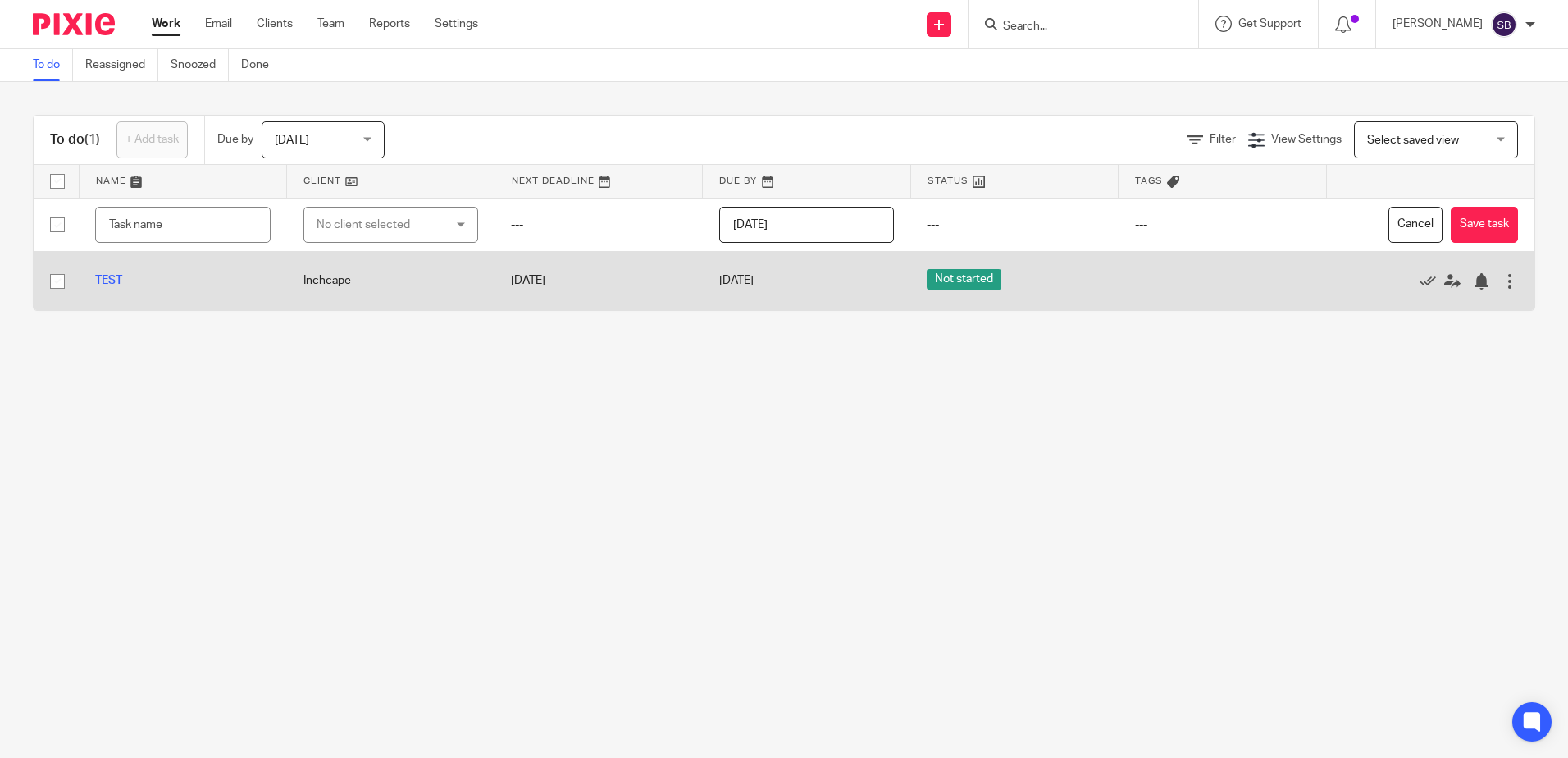
click at [115, 280] on link "TEST" at bounding box center [108, 280] width 27 height 11
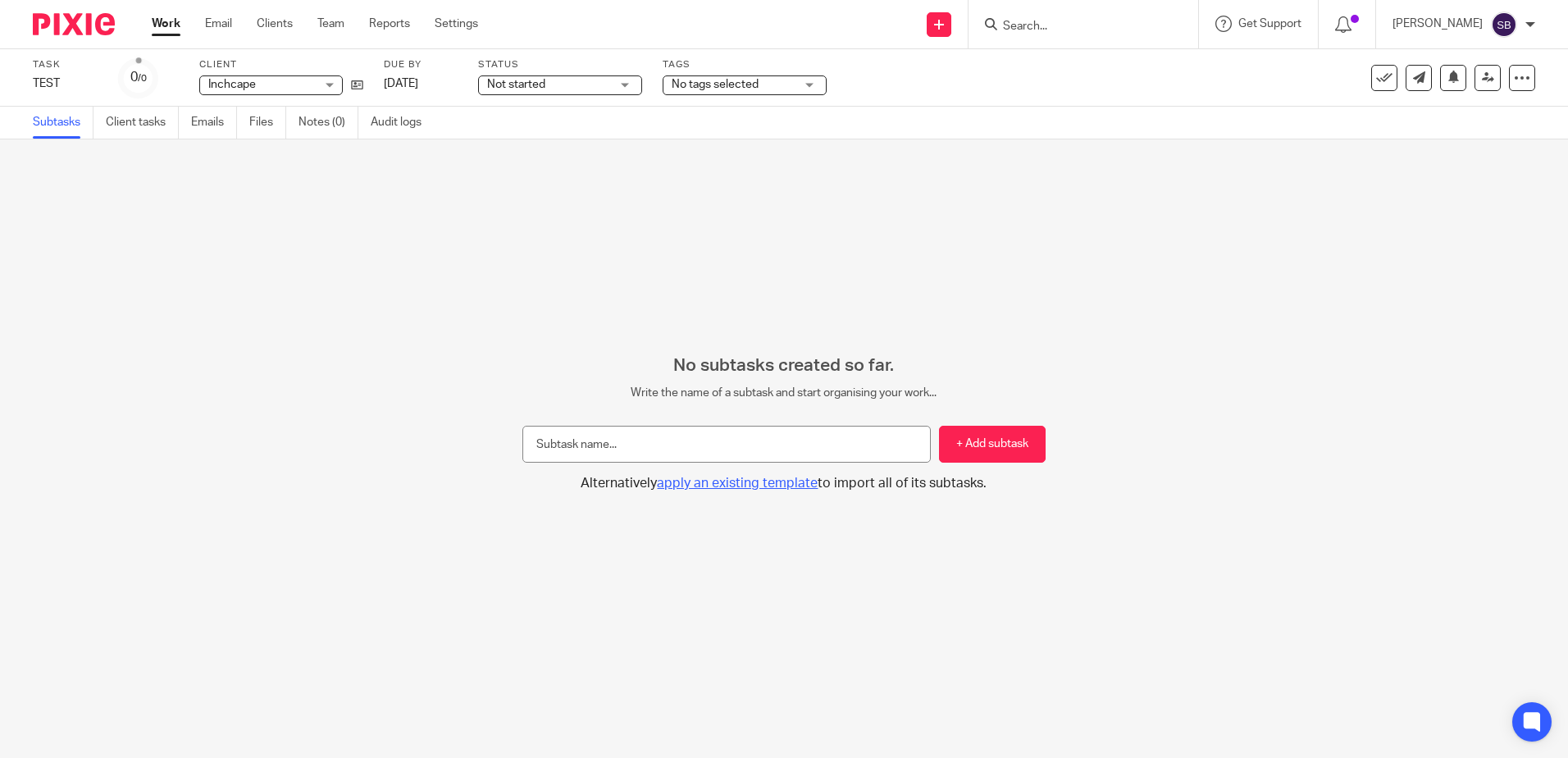
click at [718, 486] on span "apply an existing template" at bounding box center [737, 483] width 160 height 13
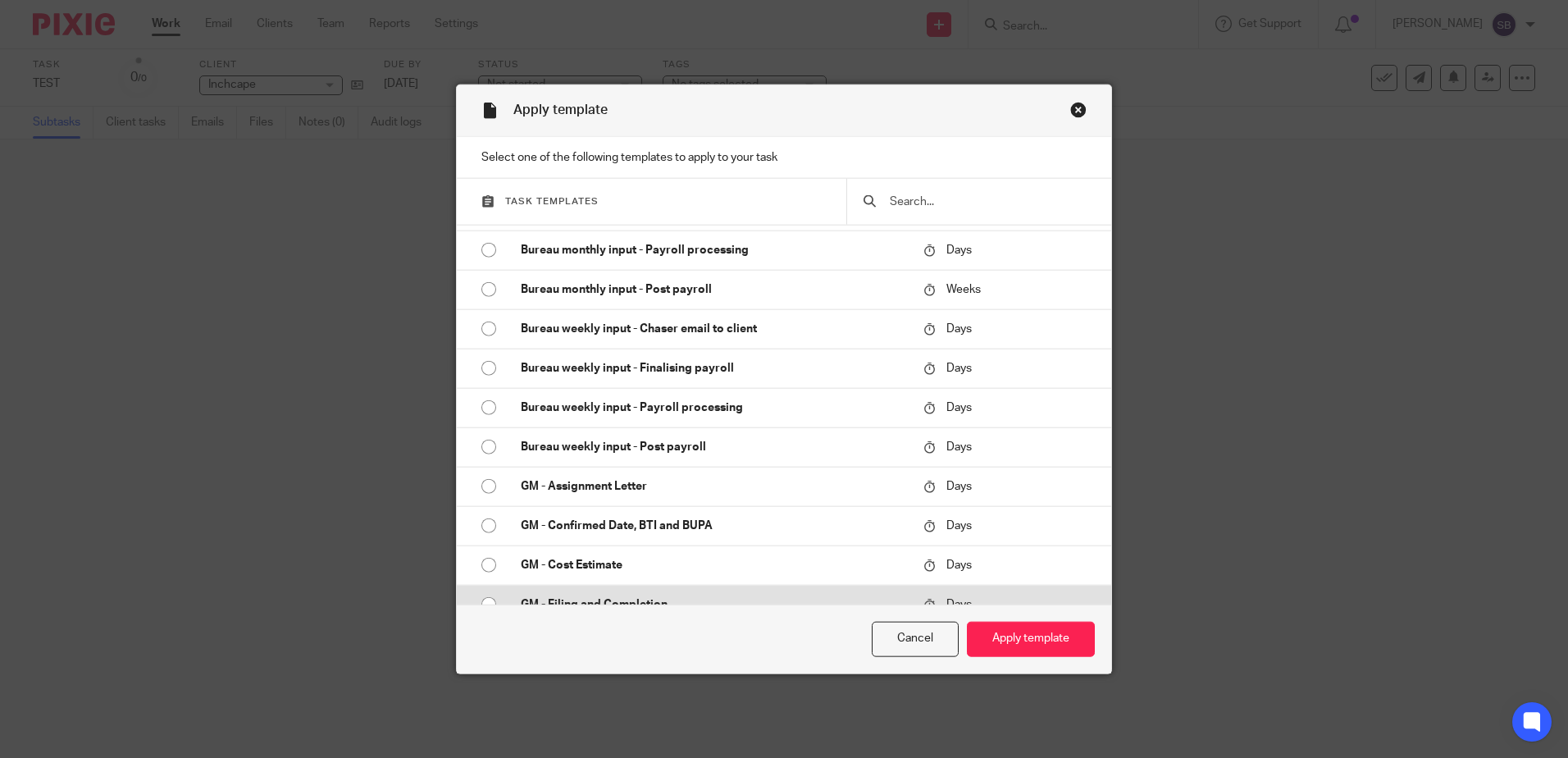
scroll to position [246, 0]
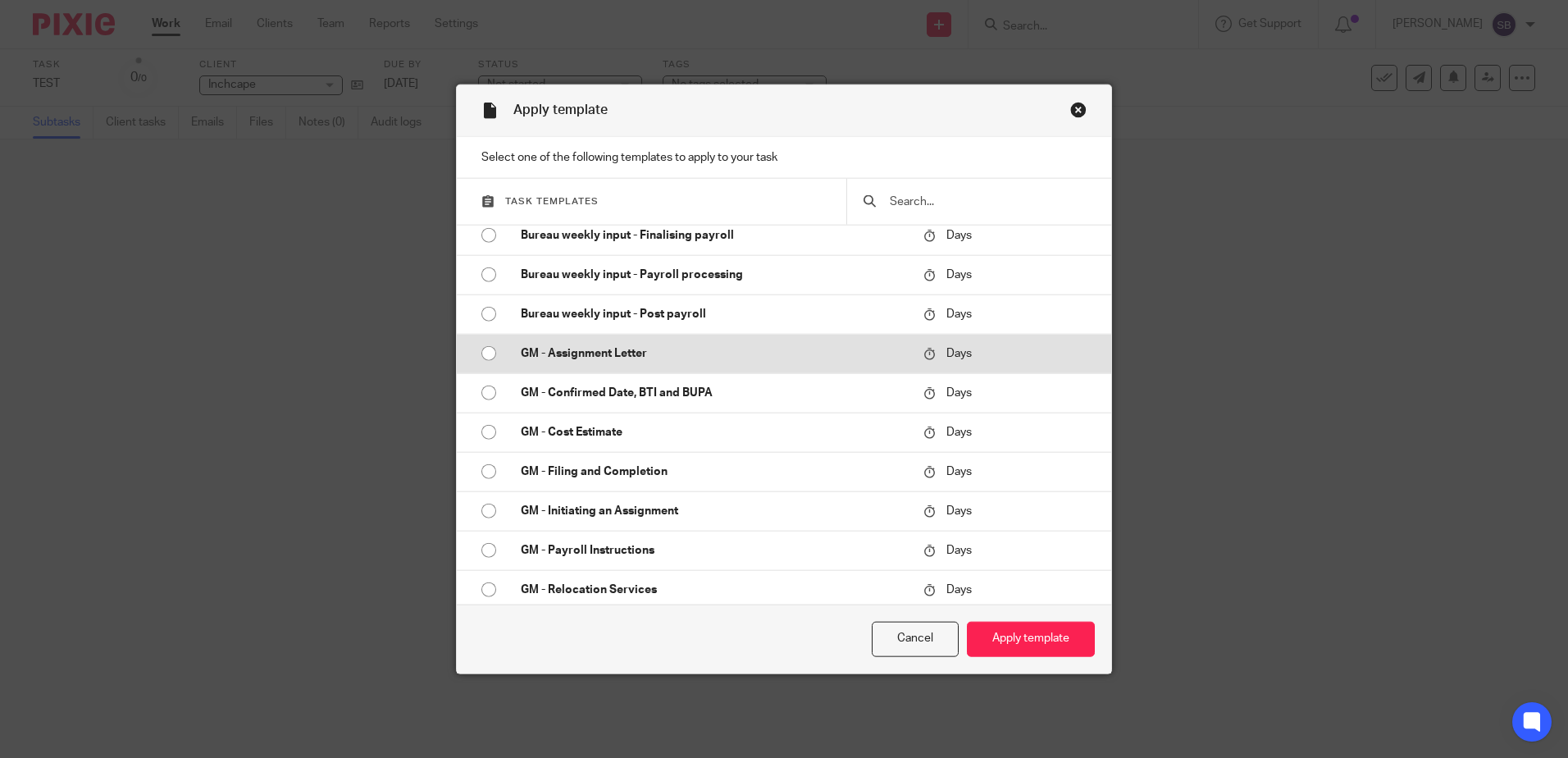
click at [484, 355] on input "radio" at bounding box center [488, 353] width 31 height 31
radio input "false"
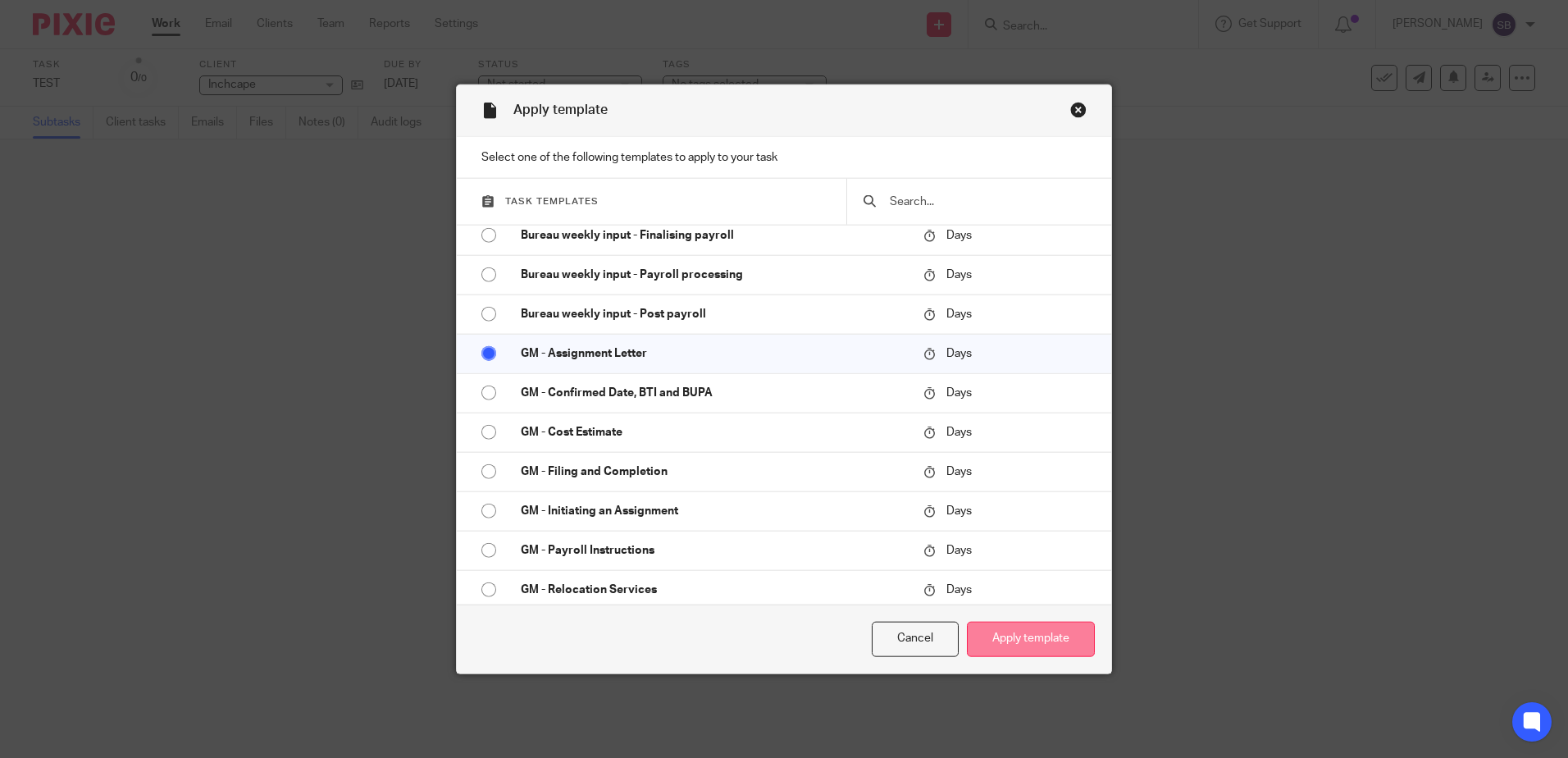
click at [1037, 637] on button "Apply template" at bounding box center [1030, 639] width 128 height 36
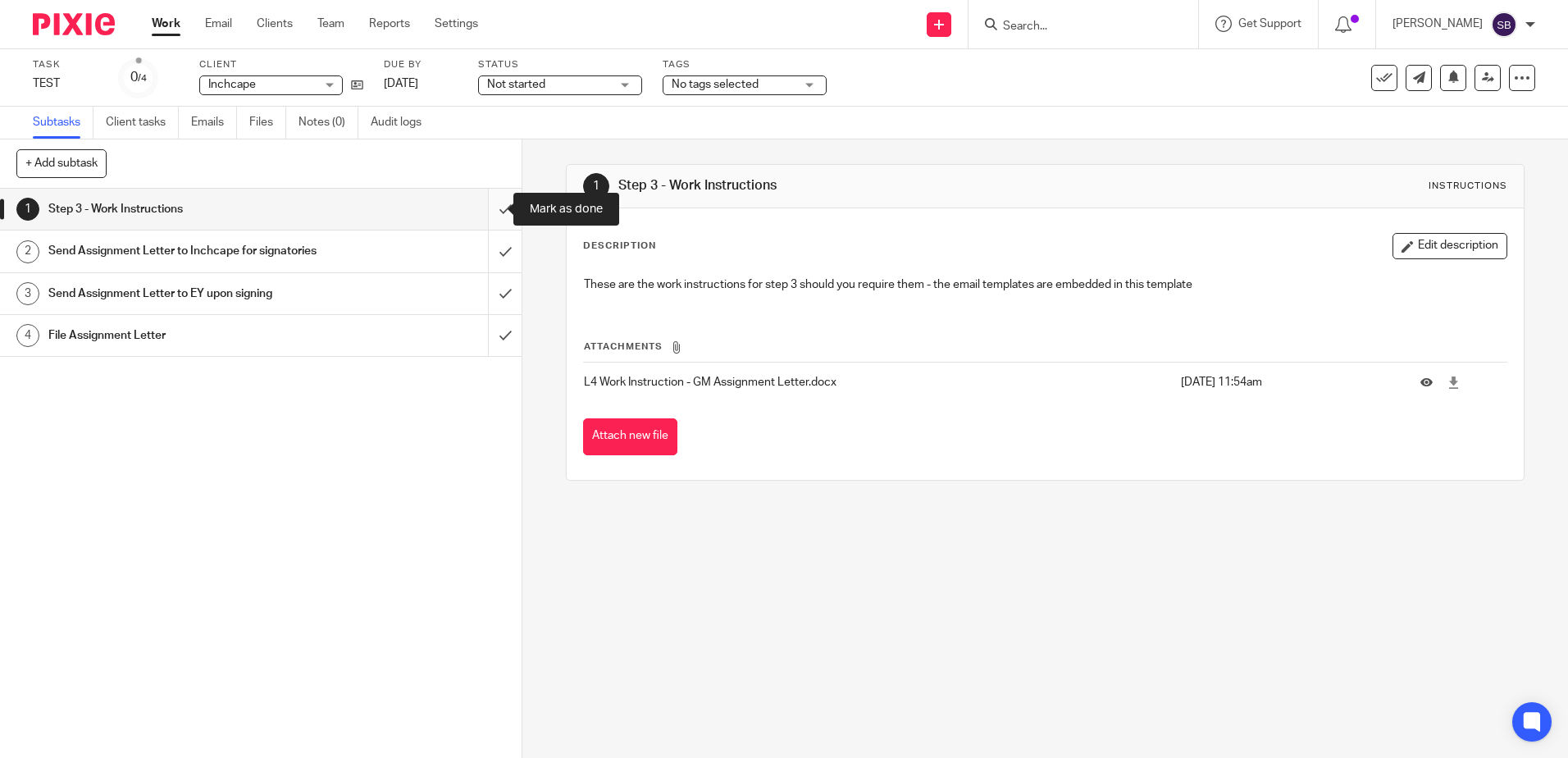
click at [486, 208] on input "submit" at bounding box center [261, 209] width 522 height 41
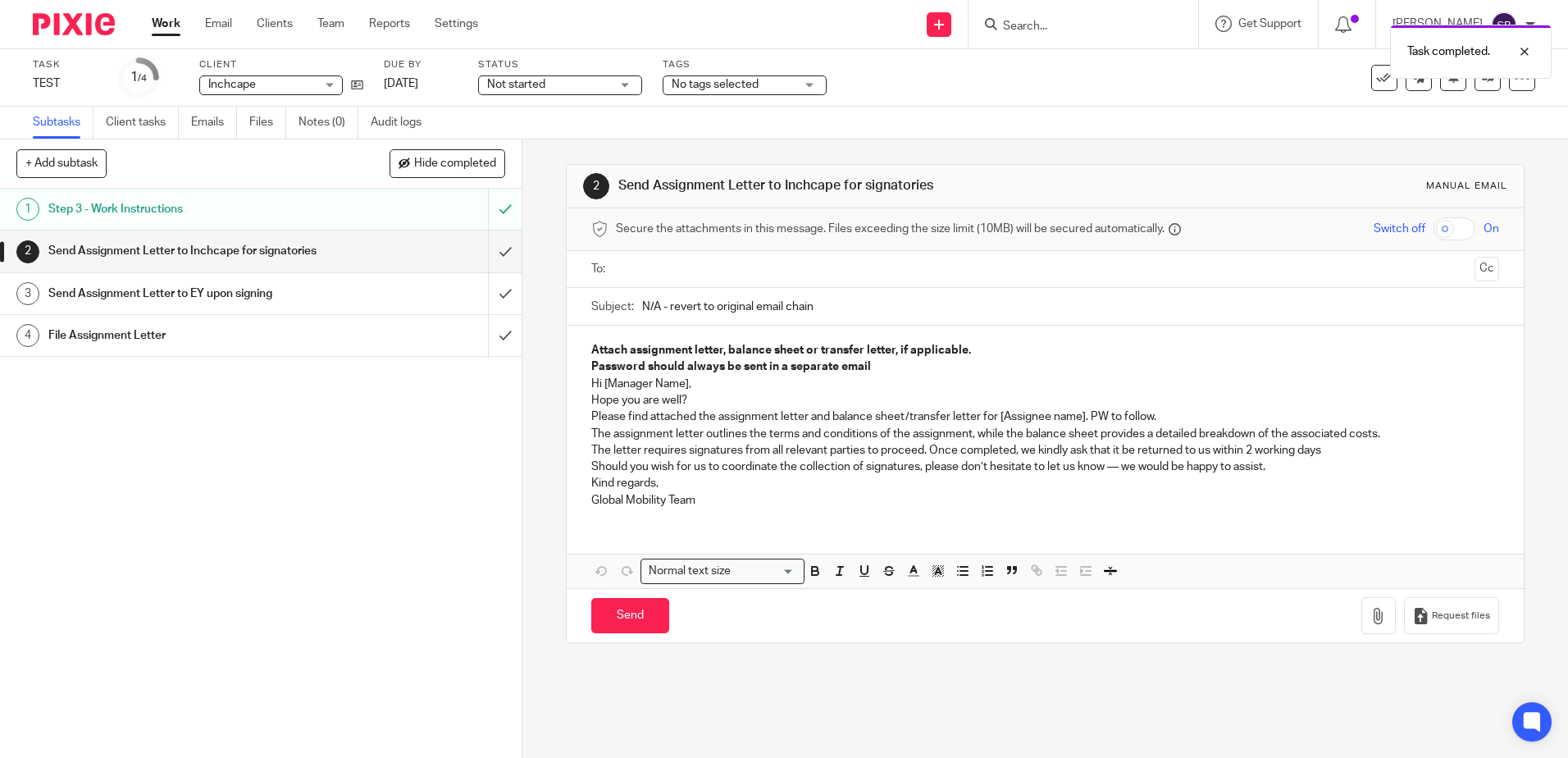
click at [361, 348] on div "File Assignment Letter" at bounding box center [261, 335] width 424 height 24
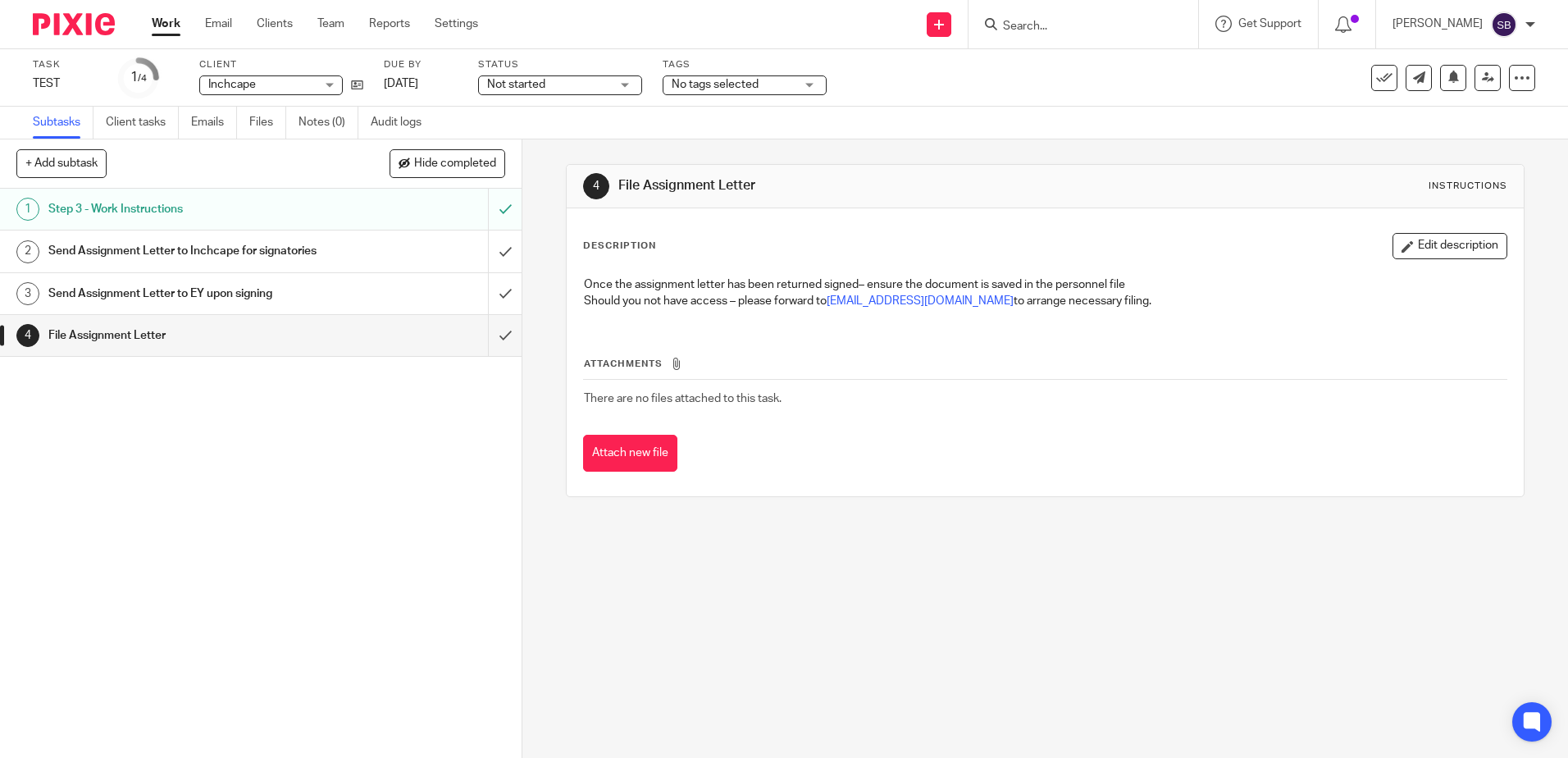
click at [297, 420] on div "1 Step 3 - Work Instructions 2 Send Assignment Letter to Inchcape for signatori…" at bounding box center [261, 473] width 522 height 569
click at [82, 170] on button "+ Add subtask" at bounding box center [61, 163] width 90 height 28
click at [487, 159] on p "+ Add" at bounding box center [481, 164] width 48 height 28
click at [315, 161] on input "text" at bounding box center [201, 164] width 371 height 28
type input "aaaa"
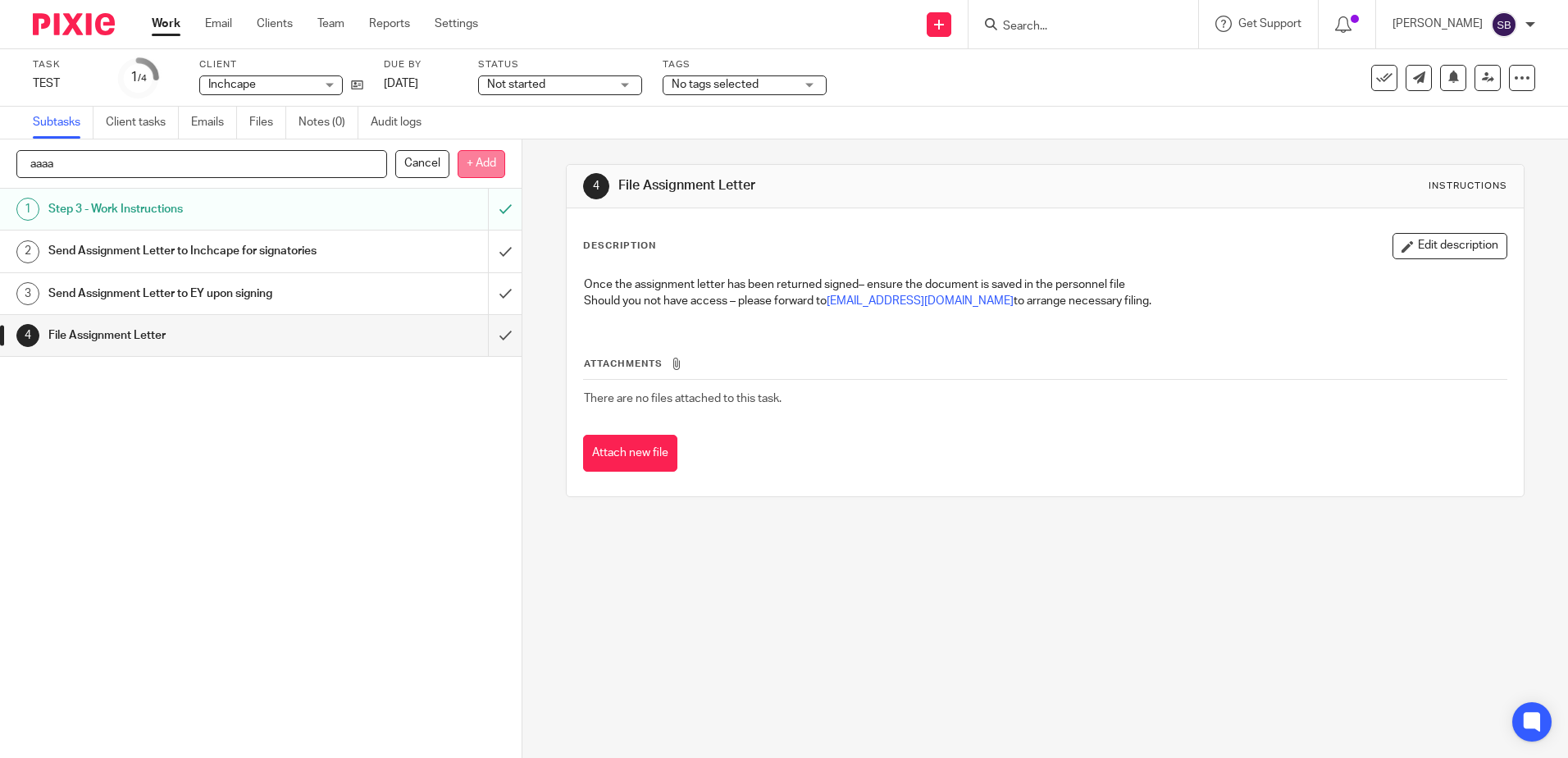
click at [486, 160] on p "+ Add" at bounding box center [481, 164] width 48 height 28
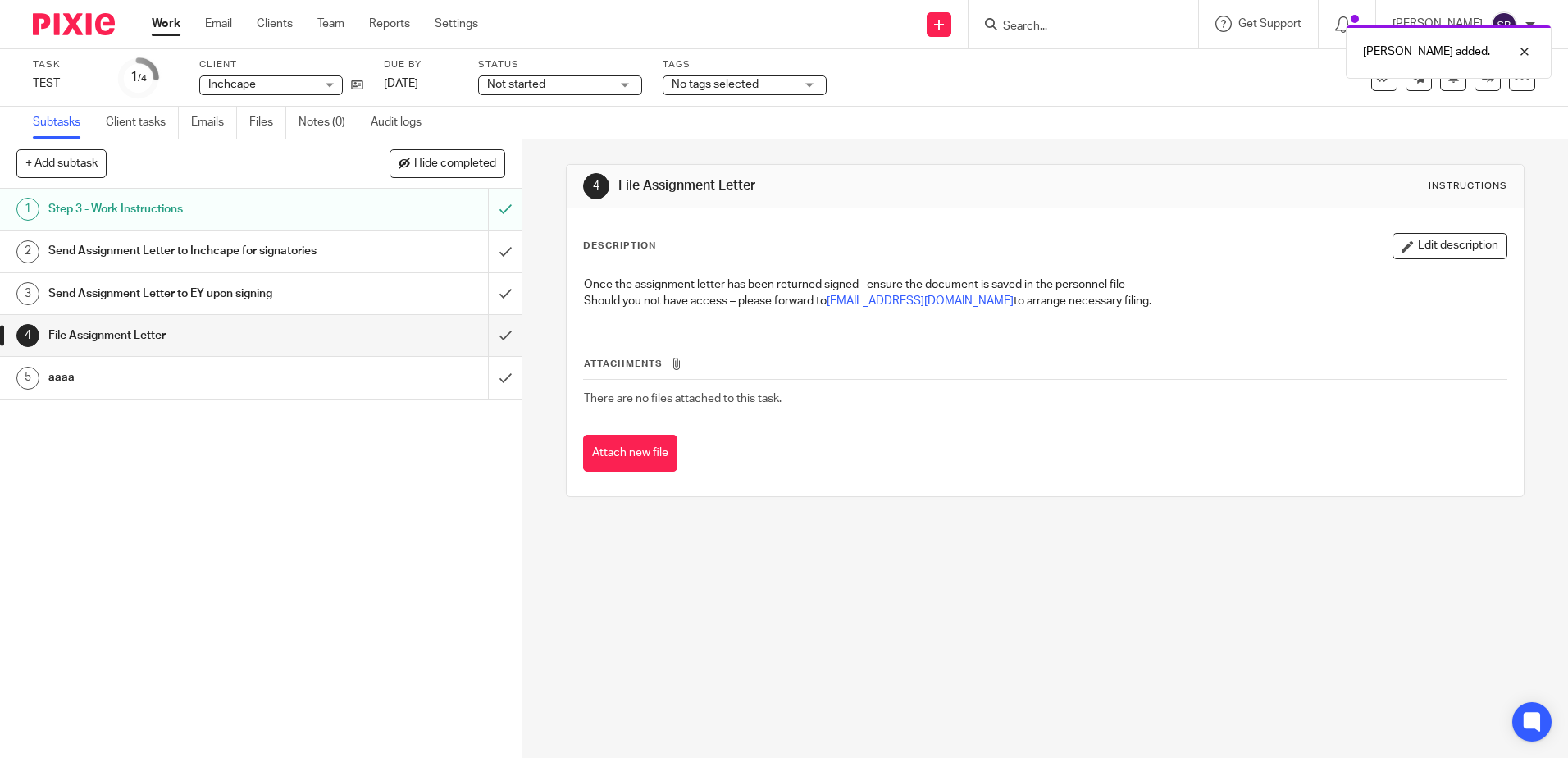
click at [192, 389] on h1 "aaaa" at bounding box center [190, 377] width 282 height 24
click at [437, 466] on div "1 Step 3 - Work Instructions 2 Send Assignment Letter to Inchcape for signatori…" at bounding box center [261, 473] width 522 height 569
click at [470, 464] on div "1 Step 3 - Work Instructions 2 Send Assignment Letter to Inchcape for signatori…" at bounding box center [261, 473] width 522 height 569
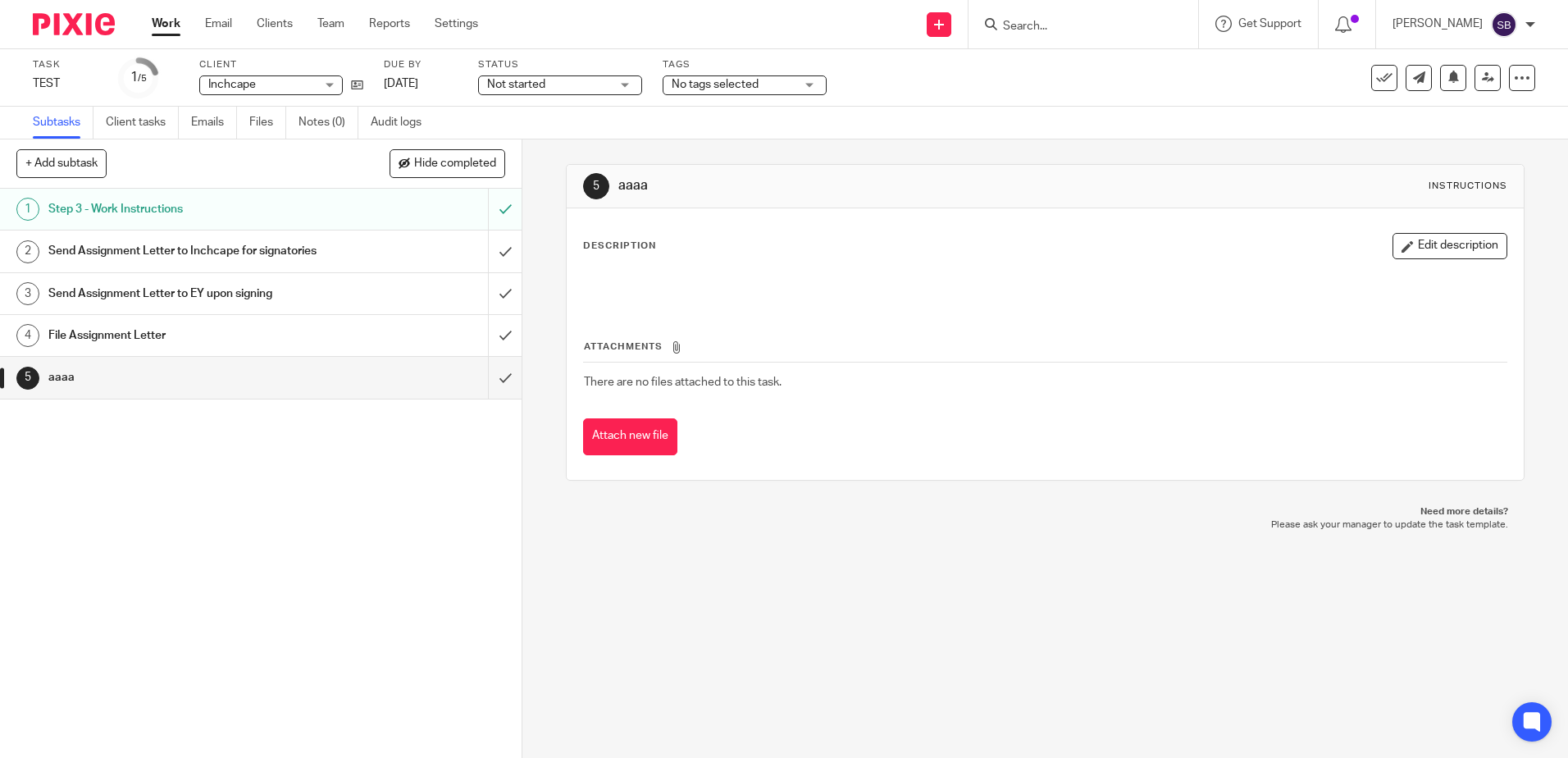
click at [977, 601] on div "5 aaaa Instructions Description Edit description Attachments There are no files…" at bounding box center [1045, 448] width 1045 height 618
click at [160, 23] on link "Work" at bounding box center [166, 23] width 29 height 16
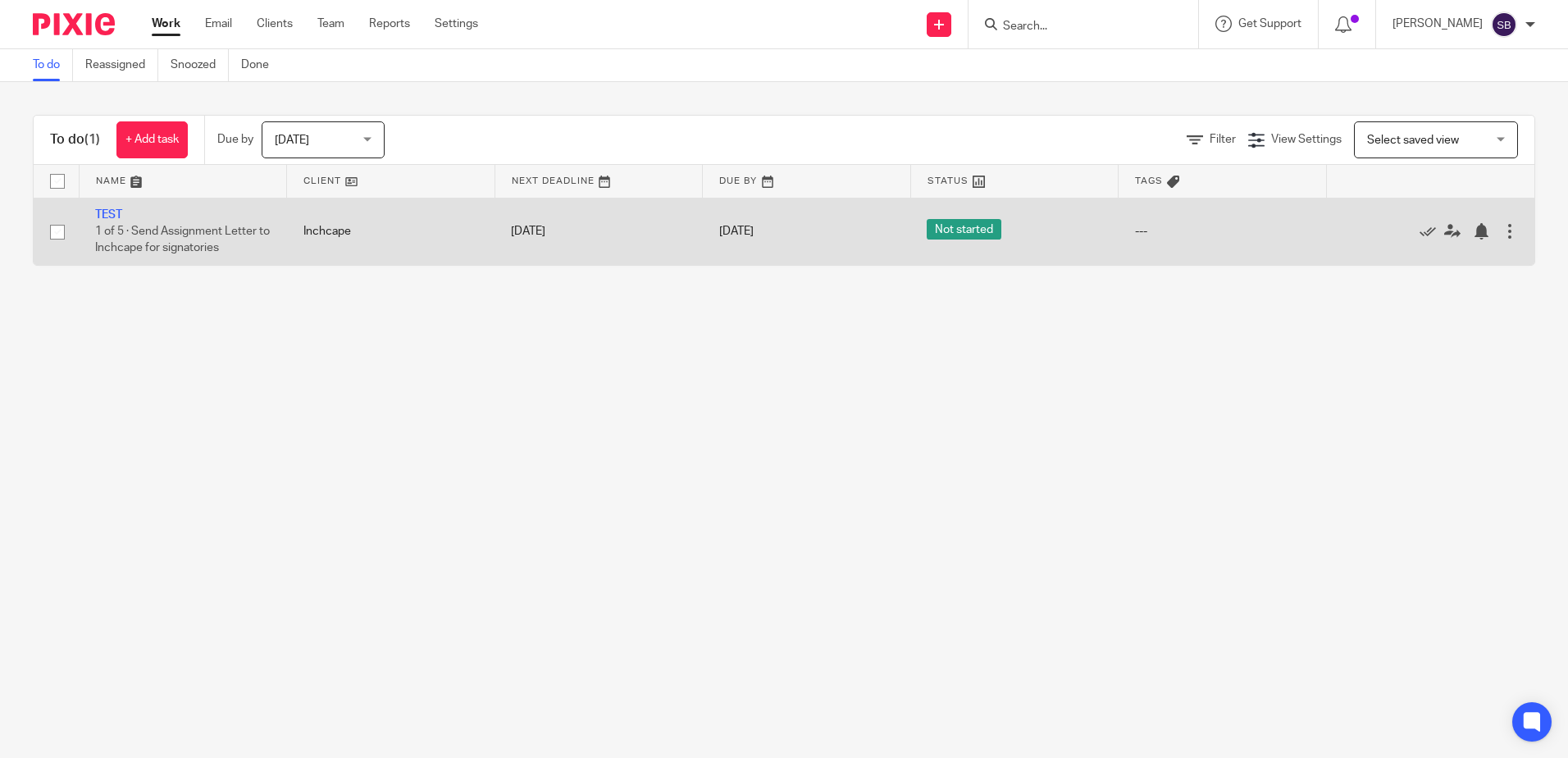
click at [1501, 227] on div at bounding box center [1509, 231] width 16 height 16
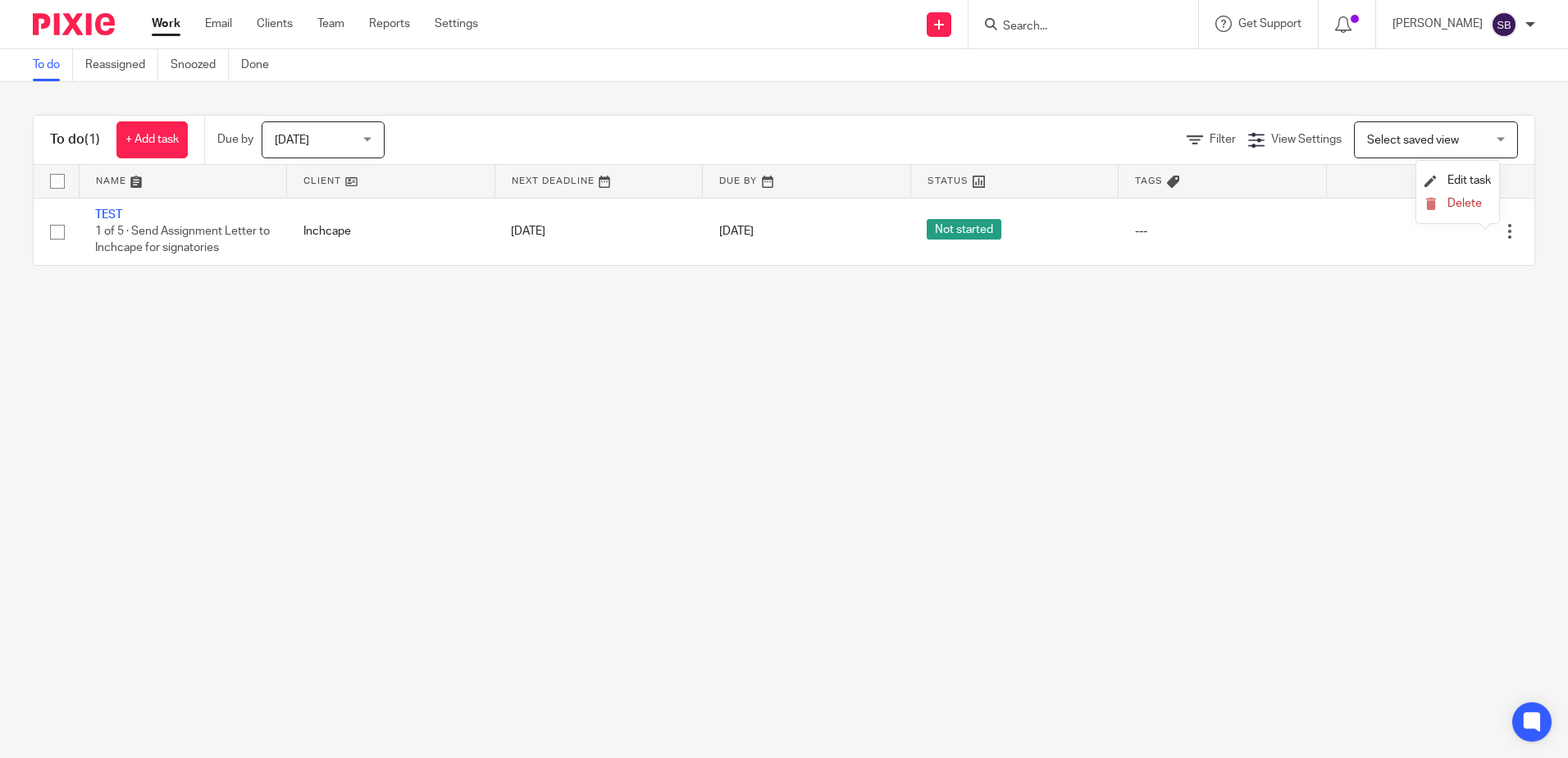
click at [1467, 195] on li "Delete" at bounding box center [1457, 204] width 67 height 22
click at [1451, 196] on li "Delete" at bounding box center [1457, 204] width 67 height 22
click at [1441, 205] on button "Delete" at bounding box center [1457, 205] width 67 height 13
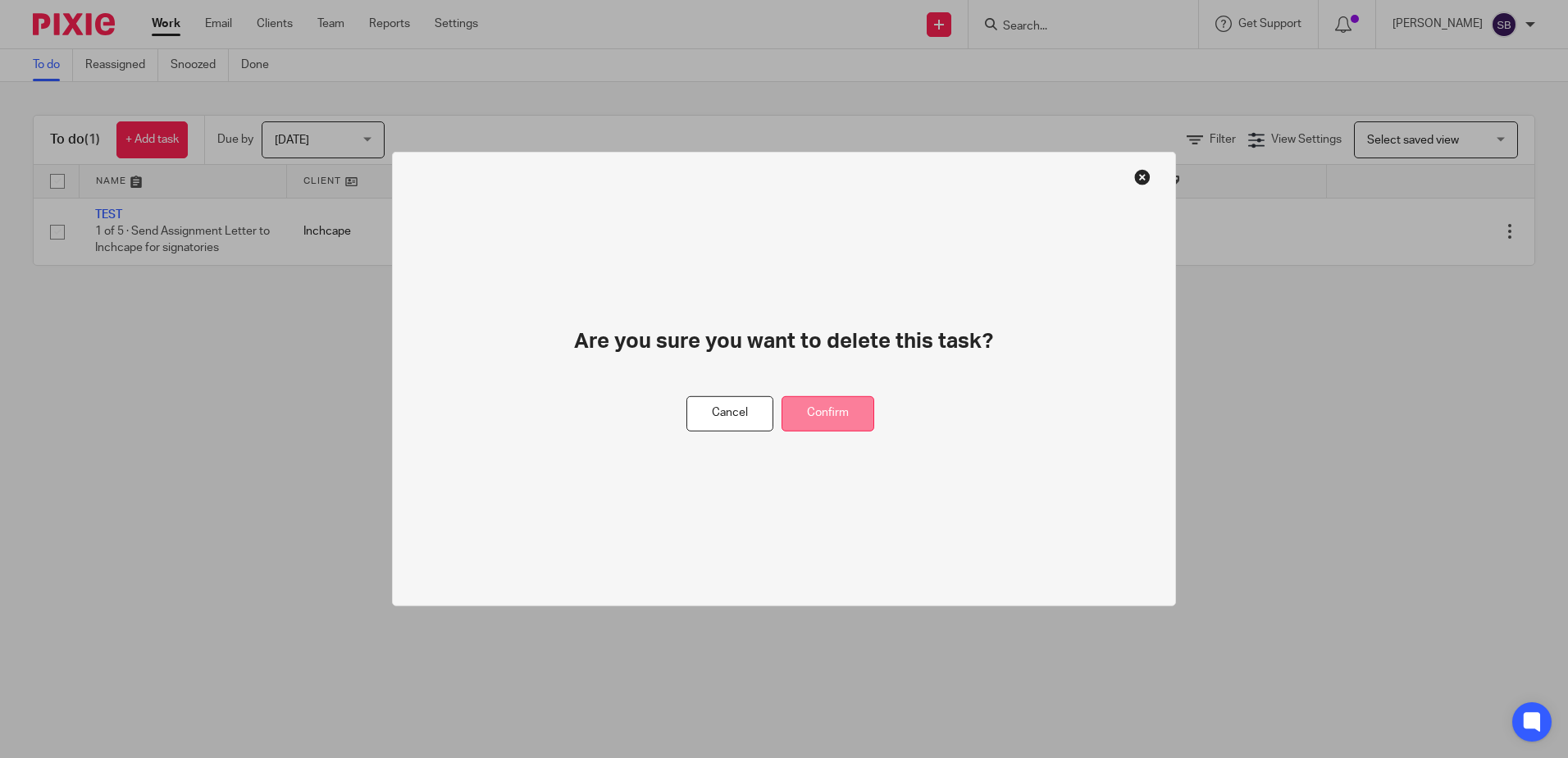
click at [830, 413] on button "Confirm" at bounding box center [828, 414] width 93 height 36
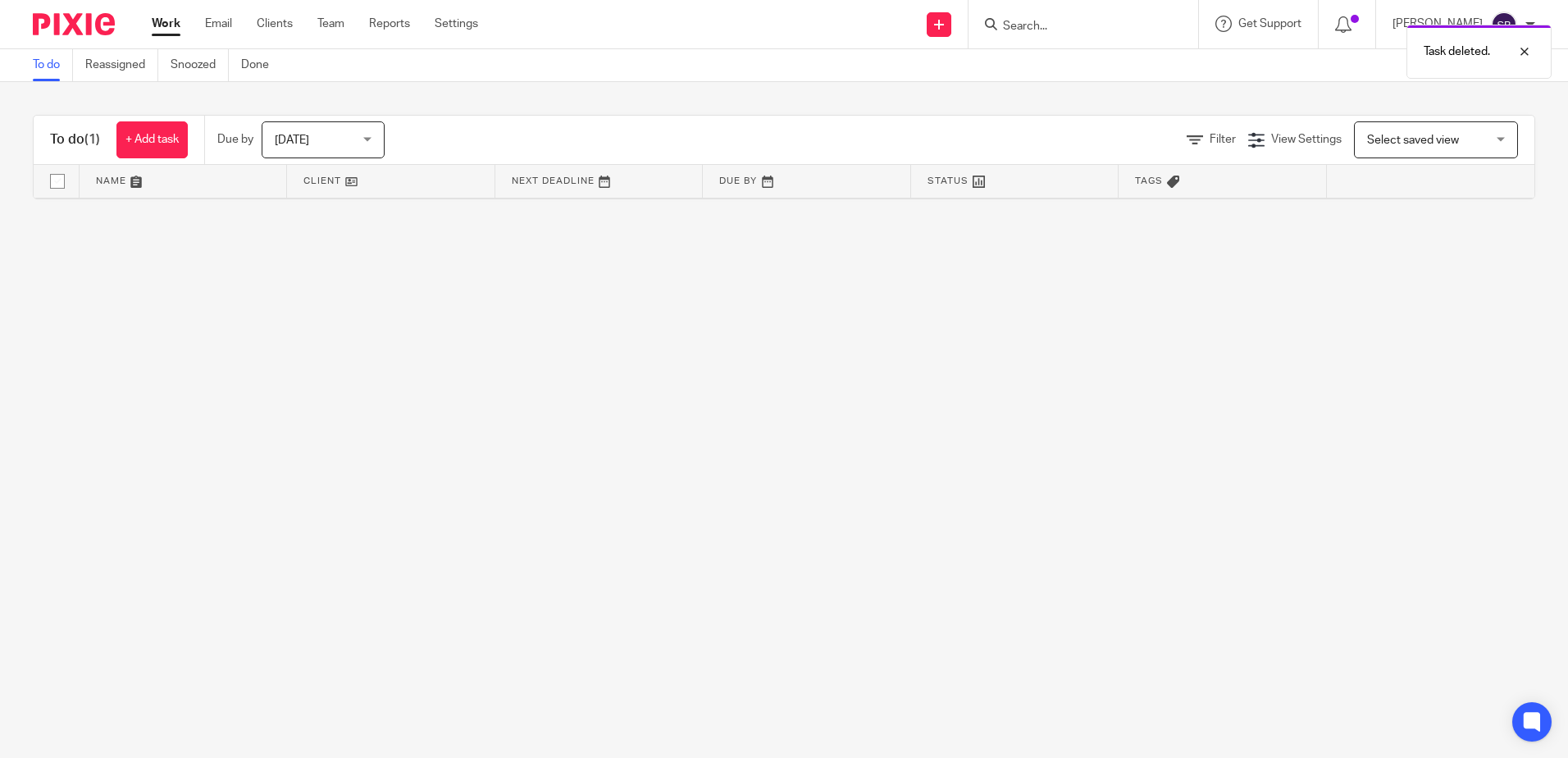
click at [1142, 462] on main "To do Reassigned Snoozed Done To do (1) + Add task Due by [DATE] [DATE] [DATE] …" at bounding box center [784, 379] width 1568 height 758
